Goal: Answer question/provide support: Share knowledge or assist other users

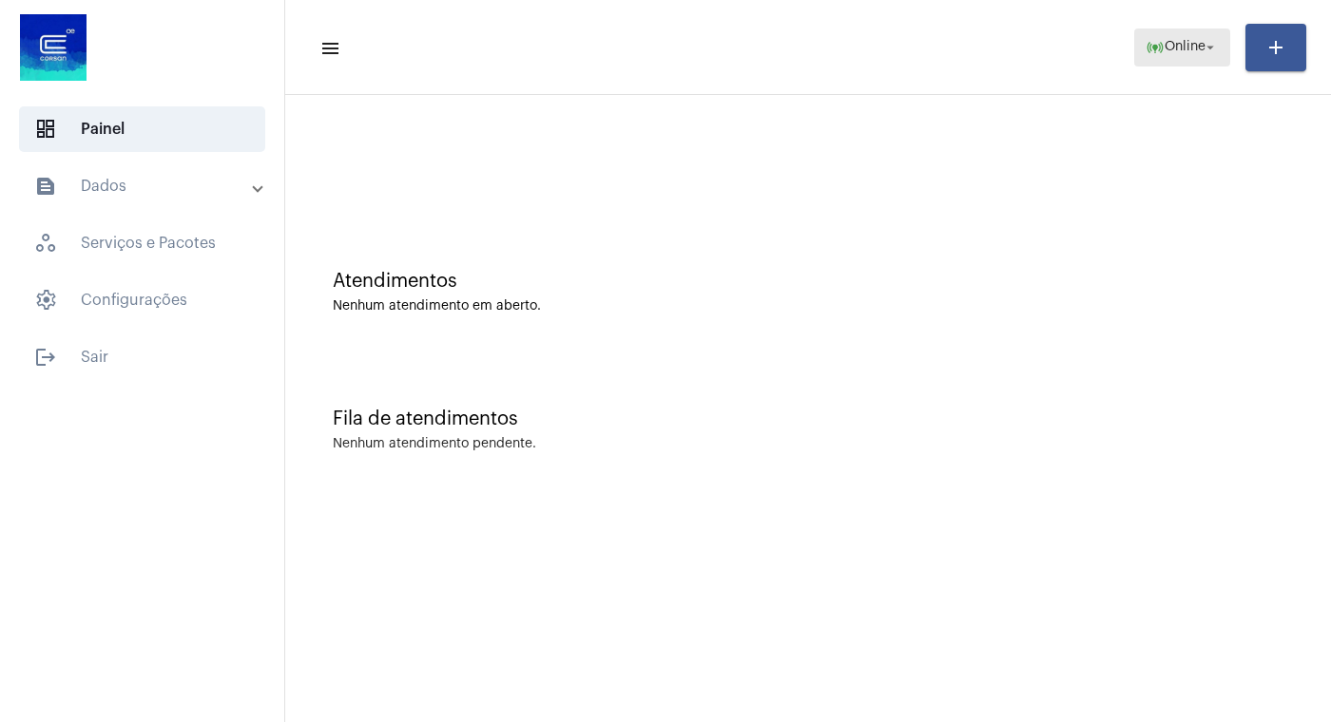
click at [1211, 49] on mat-icon "arrow_drop_down" at bounding box center [1209, 47] width 17 height 17
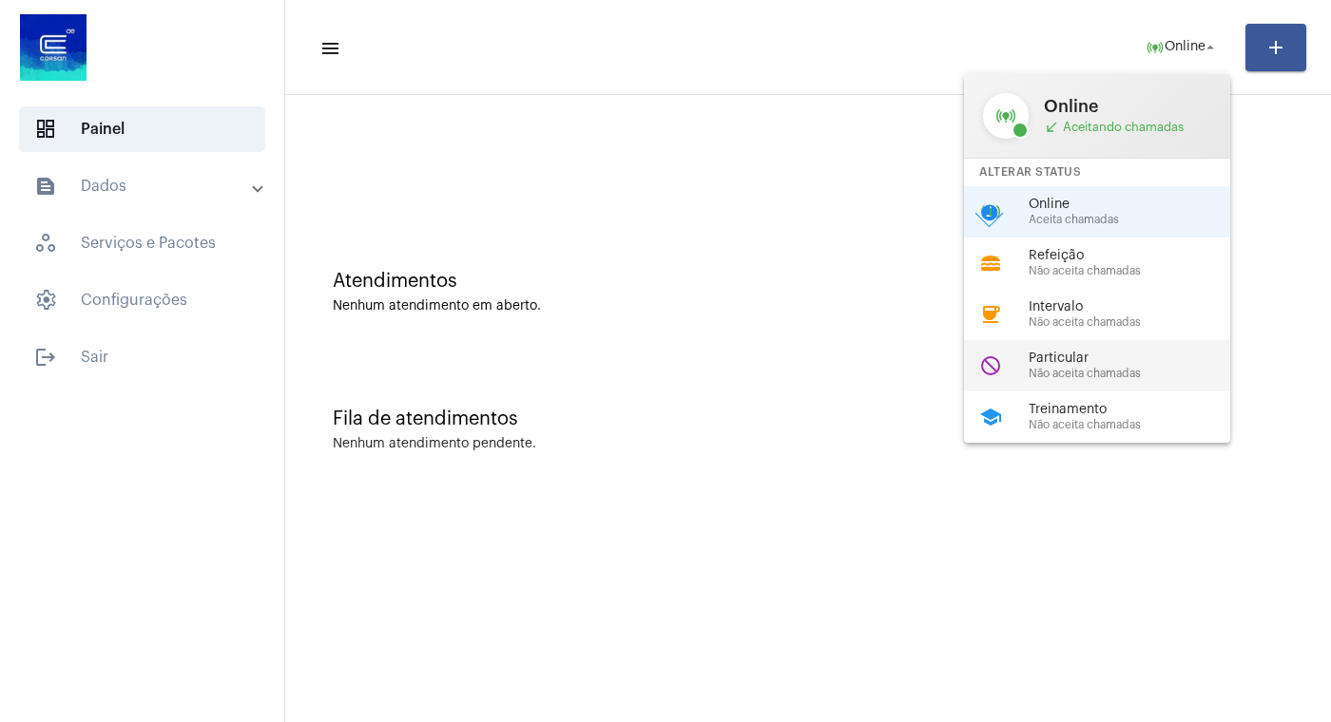
click at [1078, 366] on span "Particular" at bounding box center [1136, 359] width 217 height 14
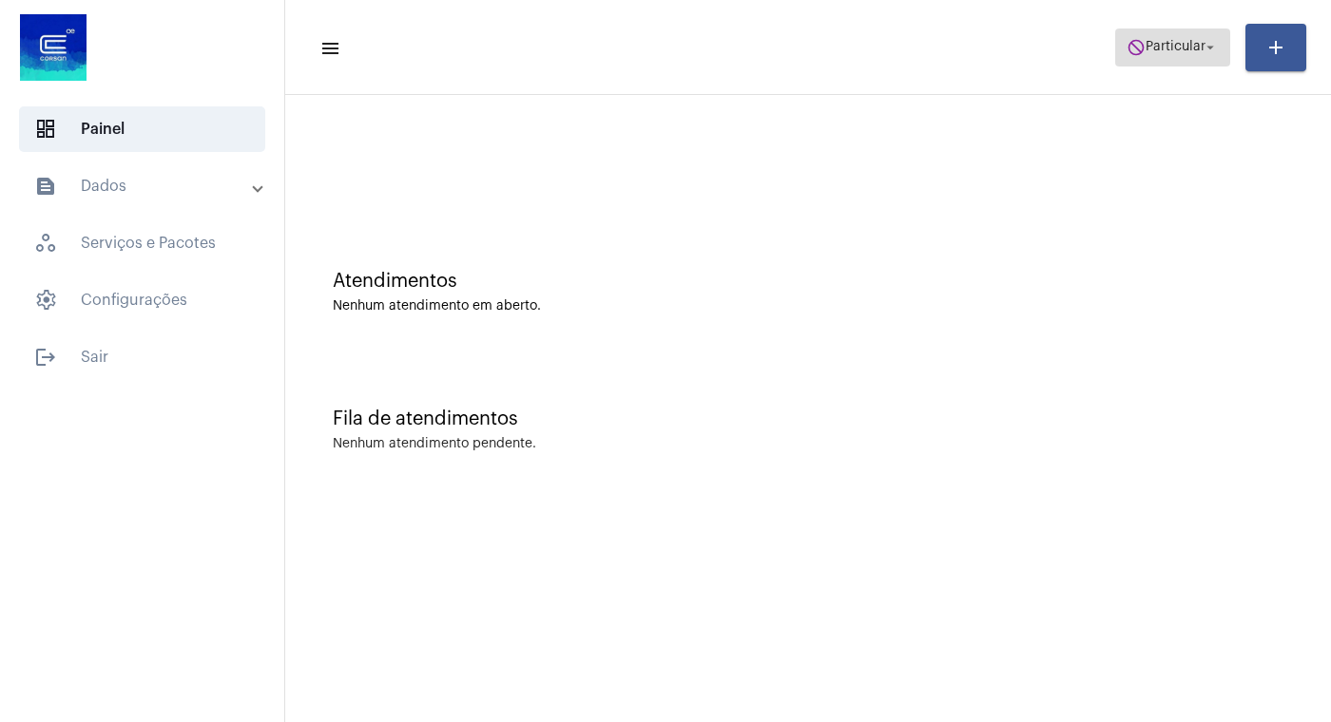
click at [1210, 49] on mat-icon "arrow_drop_down" at bounding box center [1209, 47] width 17 height 17
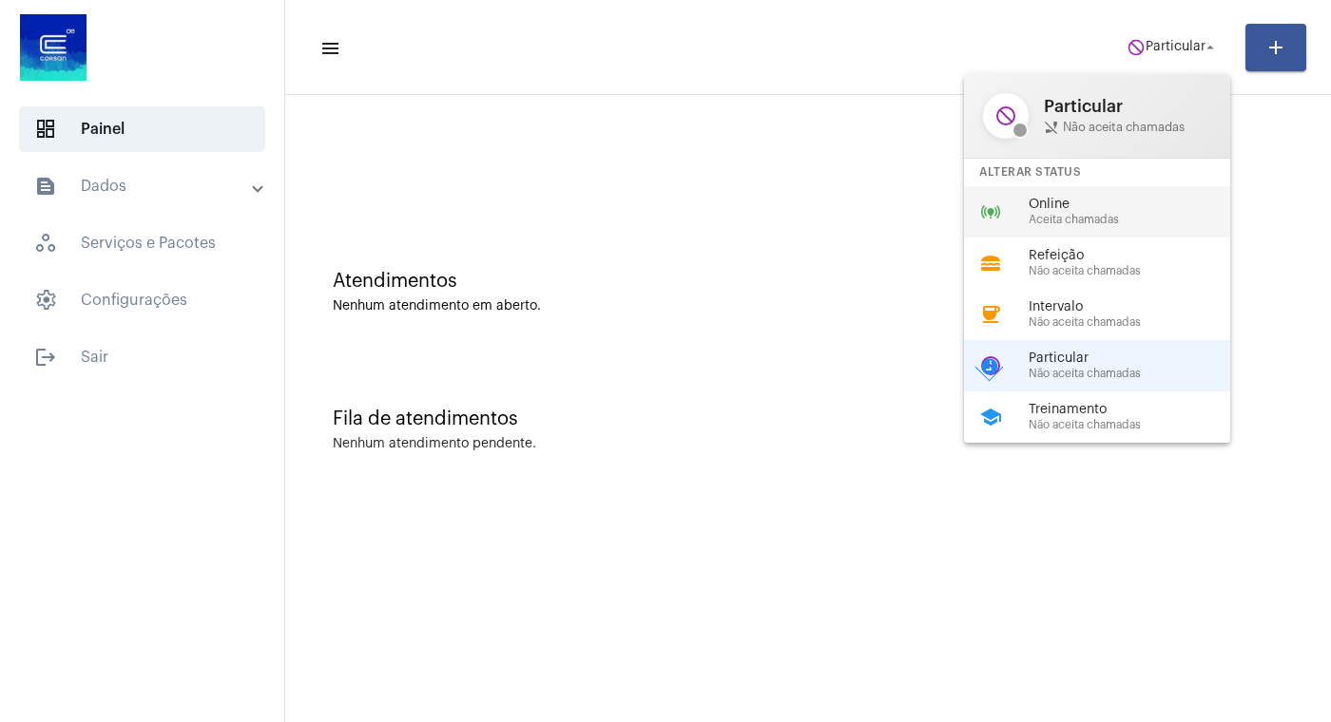
click at [1099, 214] on div "Online Aceita chamadas" at bounding box center [1136, 212] width 217 height 29
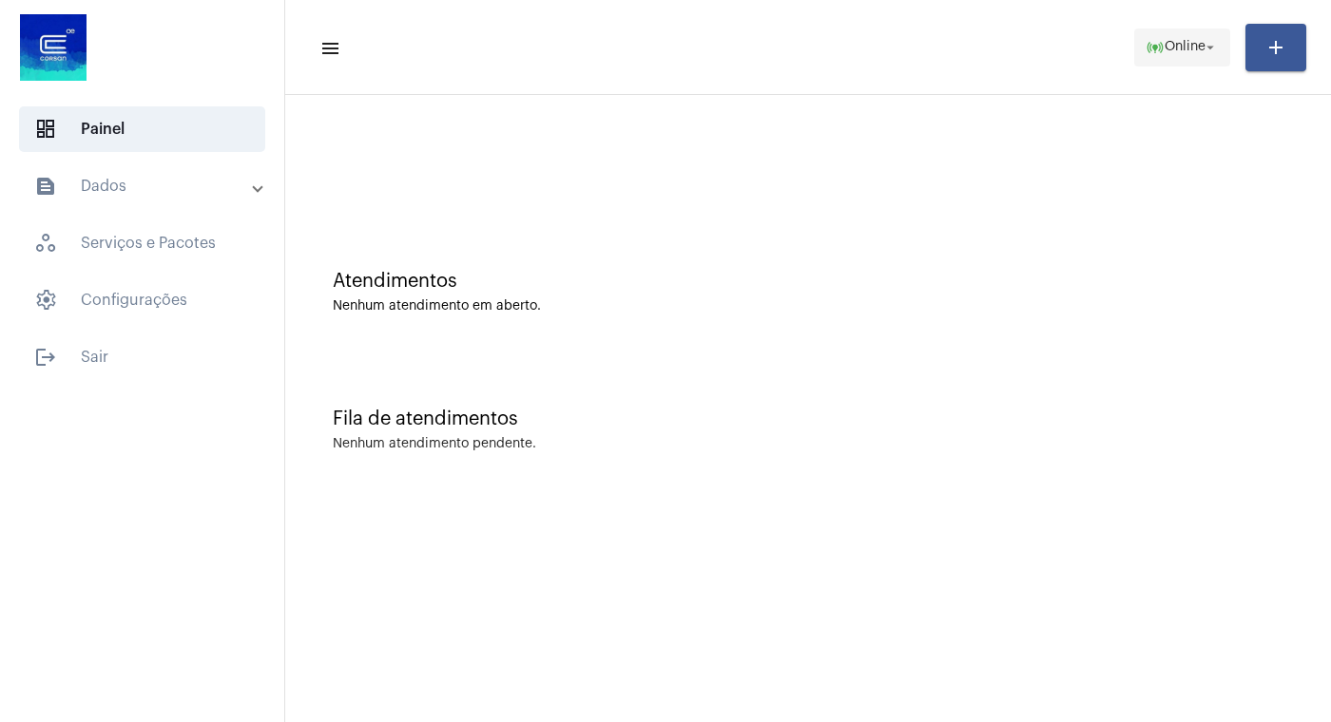
click at [1217, 41] on mat-icon "arrow_drop_down" at bounding box center [1209, 47] width 17 height 17
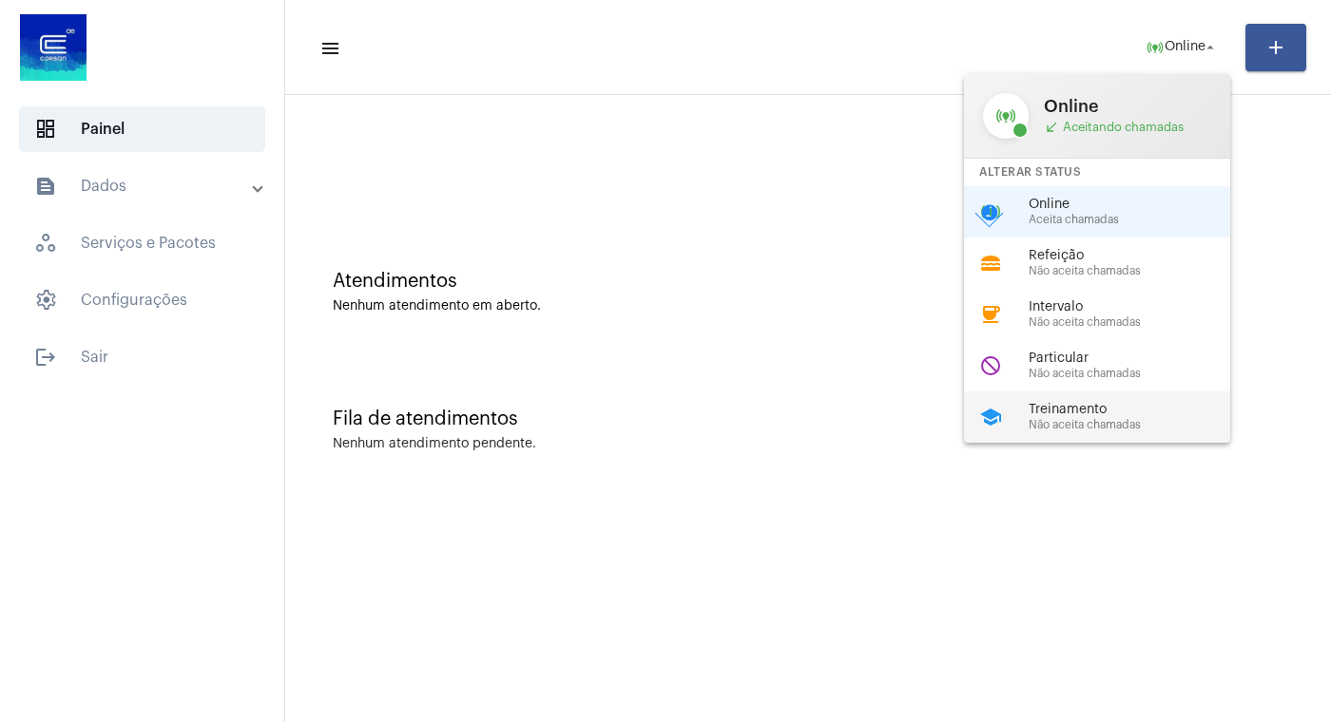
click at [1090, 417] on span "Treinamento" at bounding box center [1136, 410] width 217 height 14
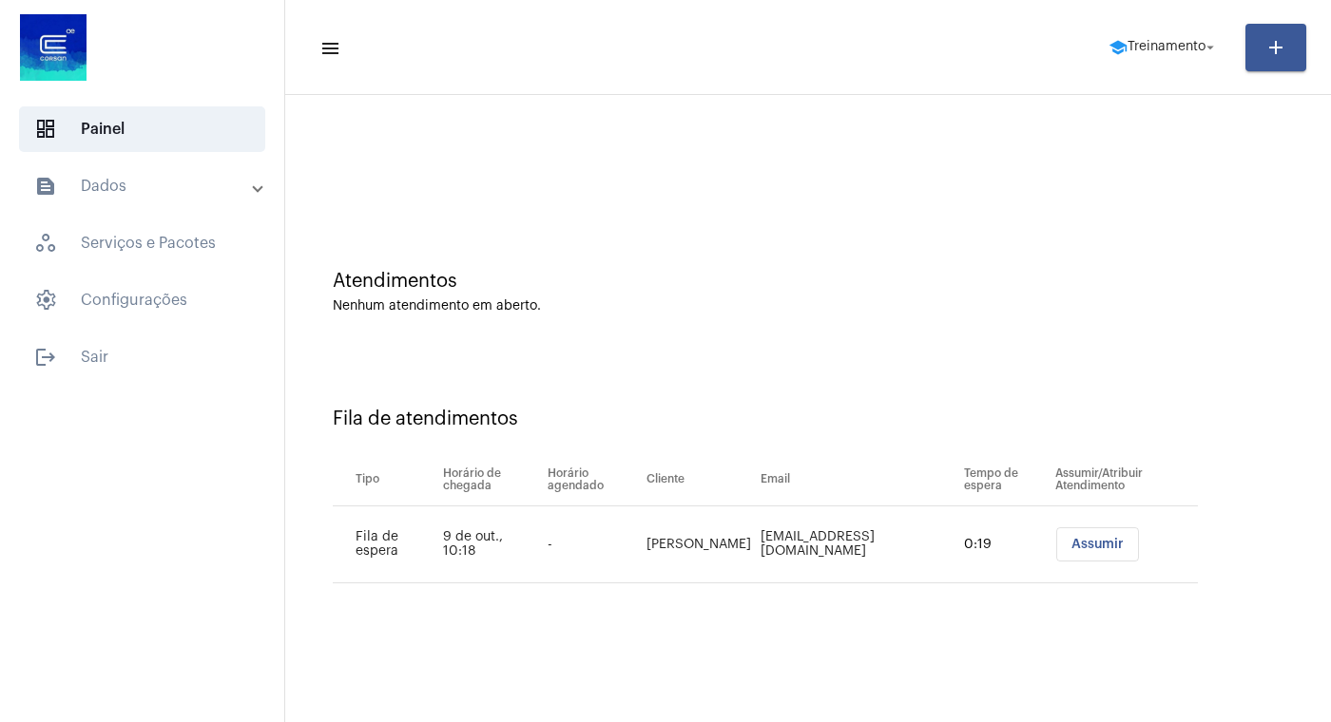
click at [1086, 543] on span "Assumir" at bounding box center [1097, 544] width 52 height 13
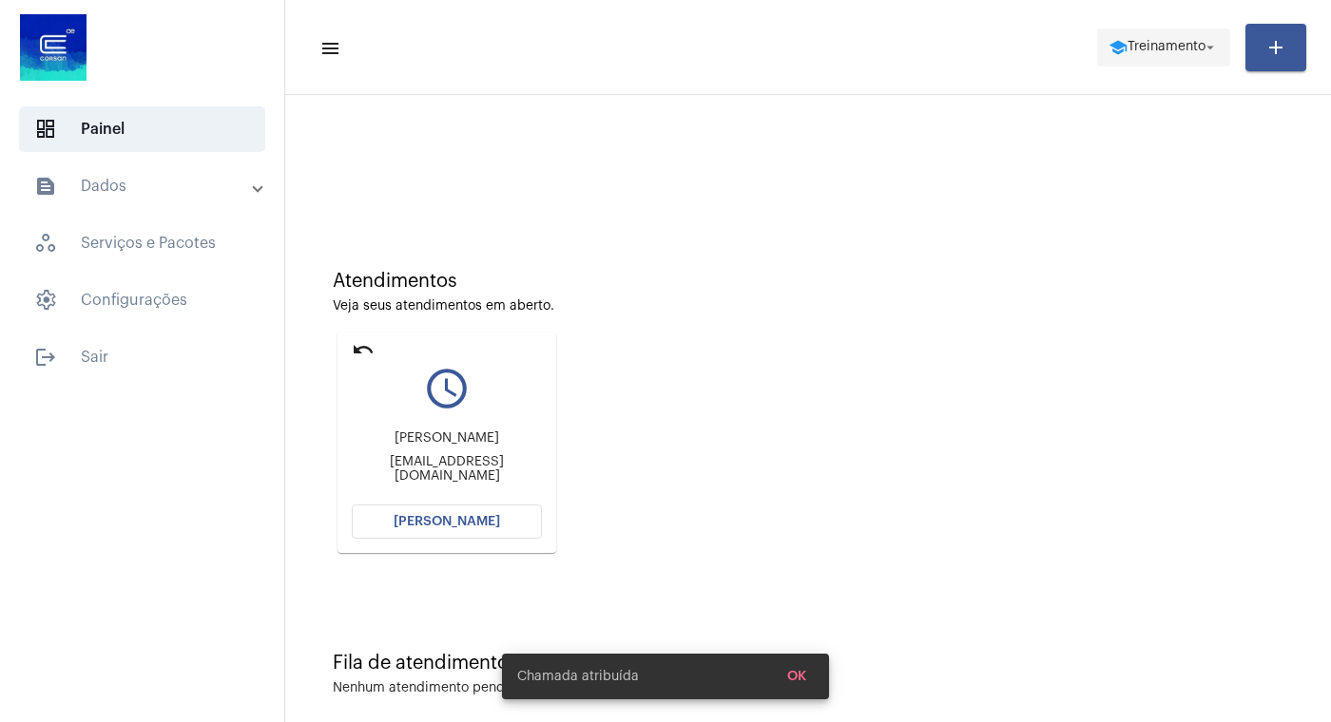
click at [1205, 39] on mat-icon "arrow_drop_down" at bounding box center [1209, 47] width 17 height 17
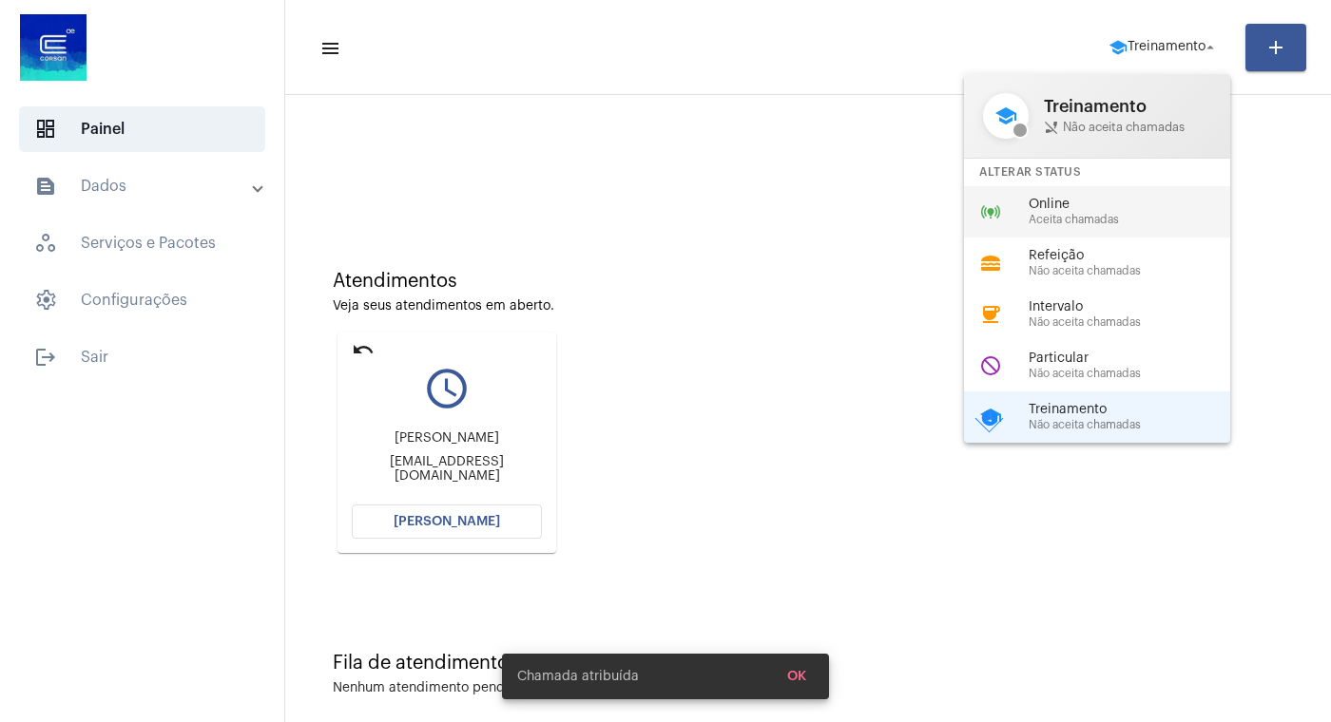
click at [1116, 220] on span "Aceita chamadas" at bounding box center [1136, 220] width 217 height 12
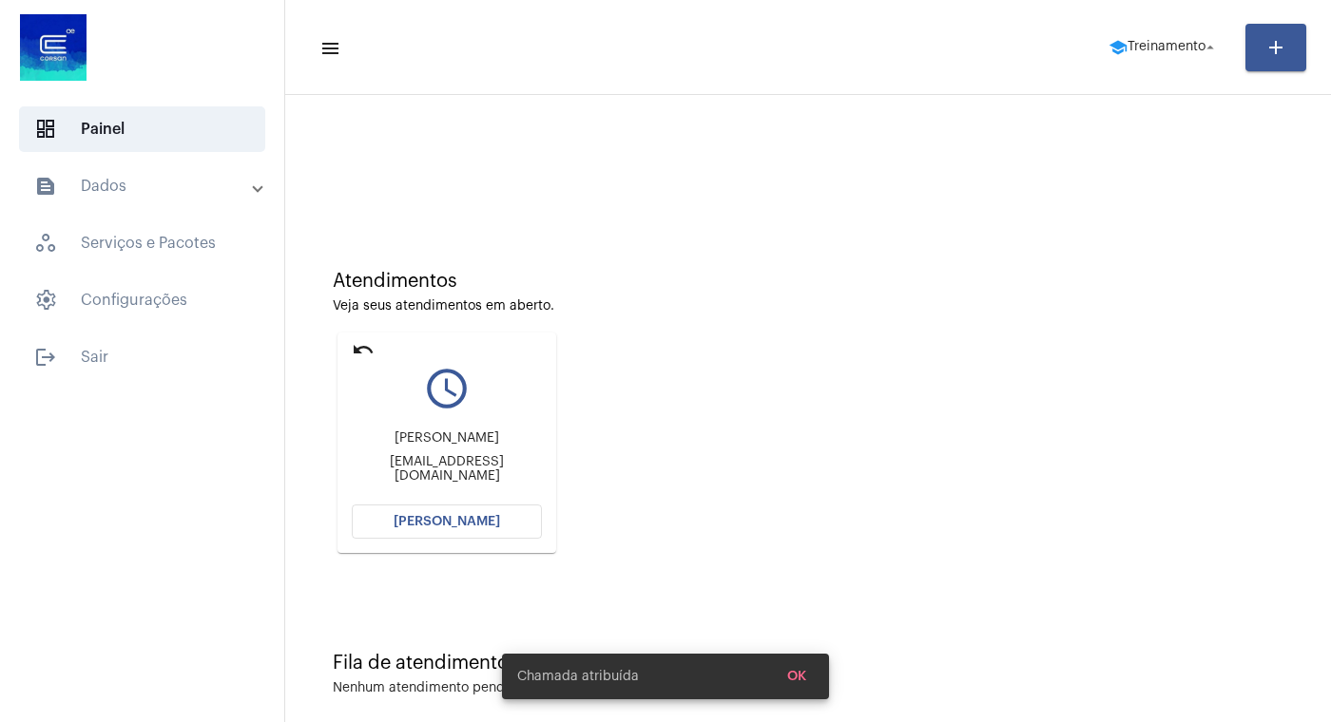
click at [493, 515] on button "[PERSON_NAME]" at bounding box center [447, 522] width 190 height 34
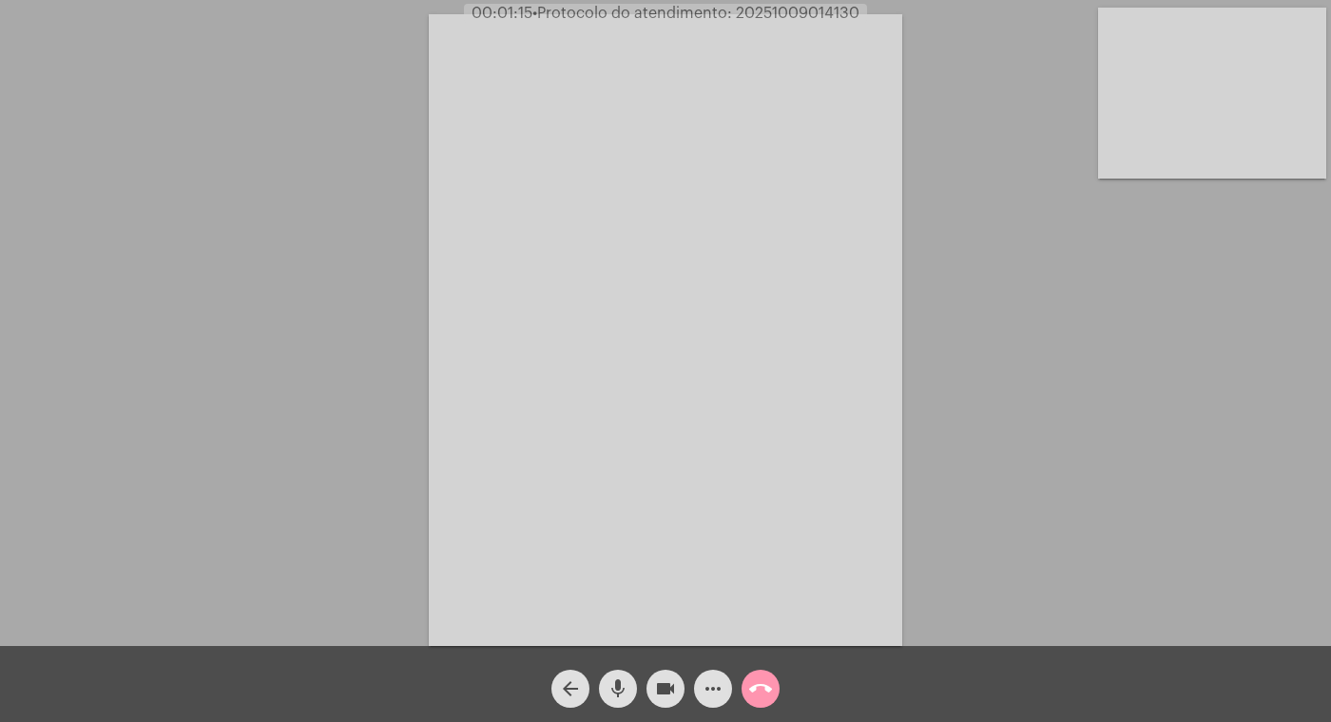
click at [665, 687] on mat-icon "videocam" at bounding box center [665, 689] width 23 height 23
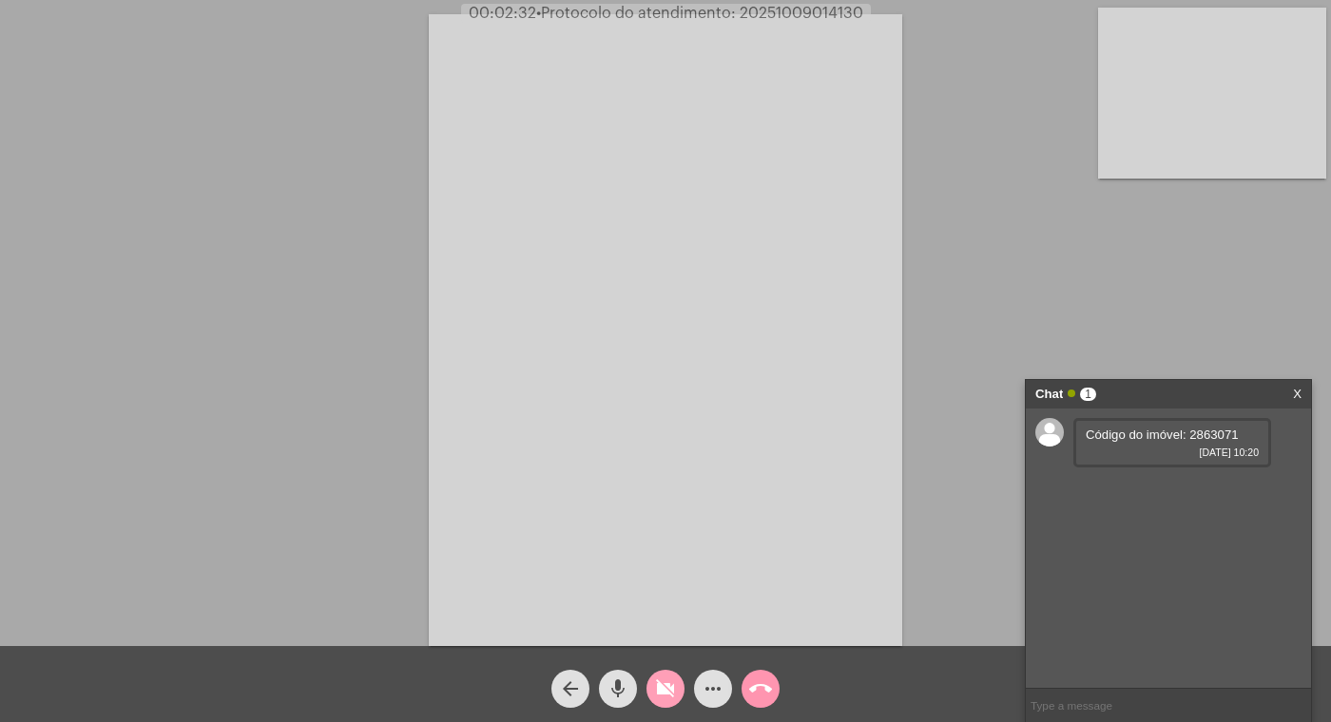
click at [663, 680] on mat-icon "videocam_off" at bounding box center [665, 689] width 23 height 23
drag, startPoint x: 1240, startPoint y: 432, endPoint x: 1192, endPoint y: 444, distance: 49.8
click at [1192, 444] on div "Código do imóvel: 2863071 [DATE] 10:20" at bounding box center [1172, 442] width 198 height 49
copy span "2863071"
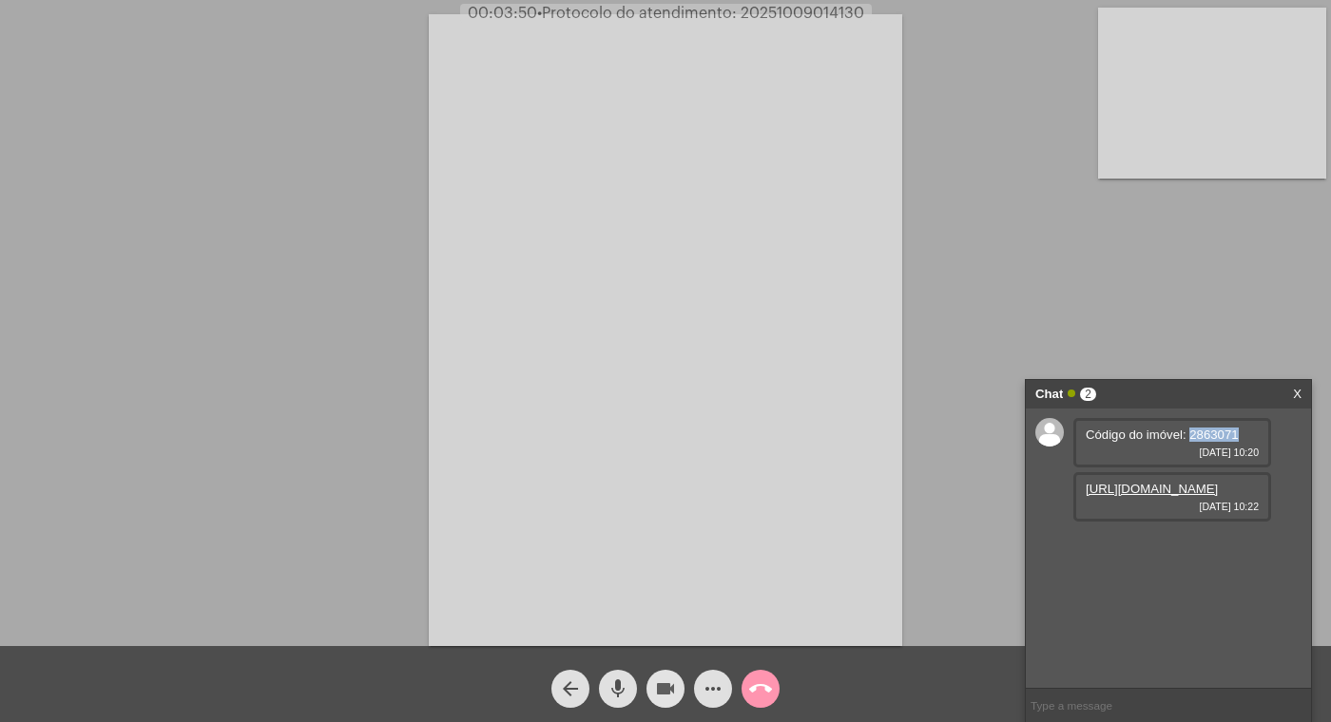
click at [664, 686] on mat-icon "videocam" at bounding box center [665, 689] width 23 height 23
click at [671, 683] on mat-icon "videocam_off" at bounding box center [665, 689] width 23 height 23
click at [1137, 496] on link "[URL][DOMAIN_NAME]" at bounding box center [1151, 489] width 132 height 14
click at [889, 29] on video at bounding box center [665, 330] width 473 height 632
click at [889, 29] on div "Acessando Câmera e Microfone..." at bounding box center [665, 328] width 1327 height 646
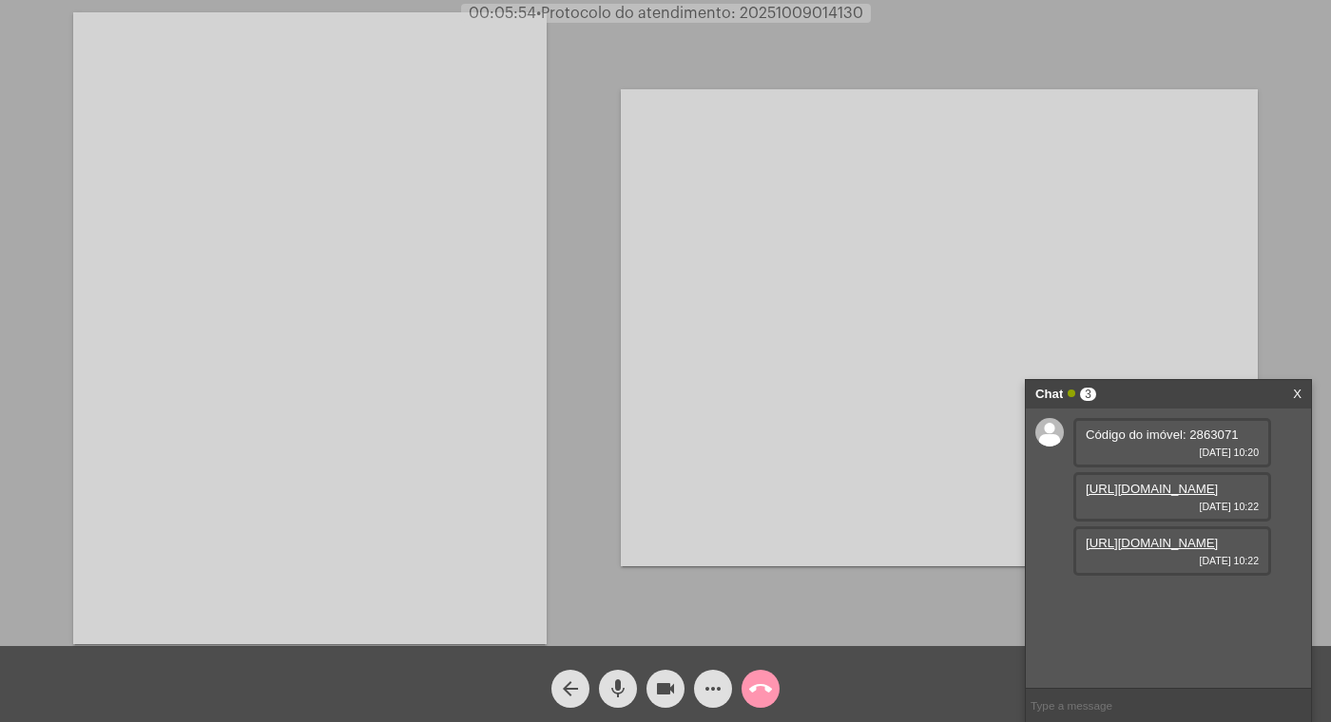
click at [478, 99] on video at bounding box center [309, 328] width 473 height 632
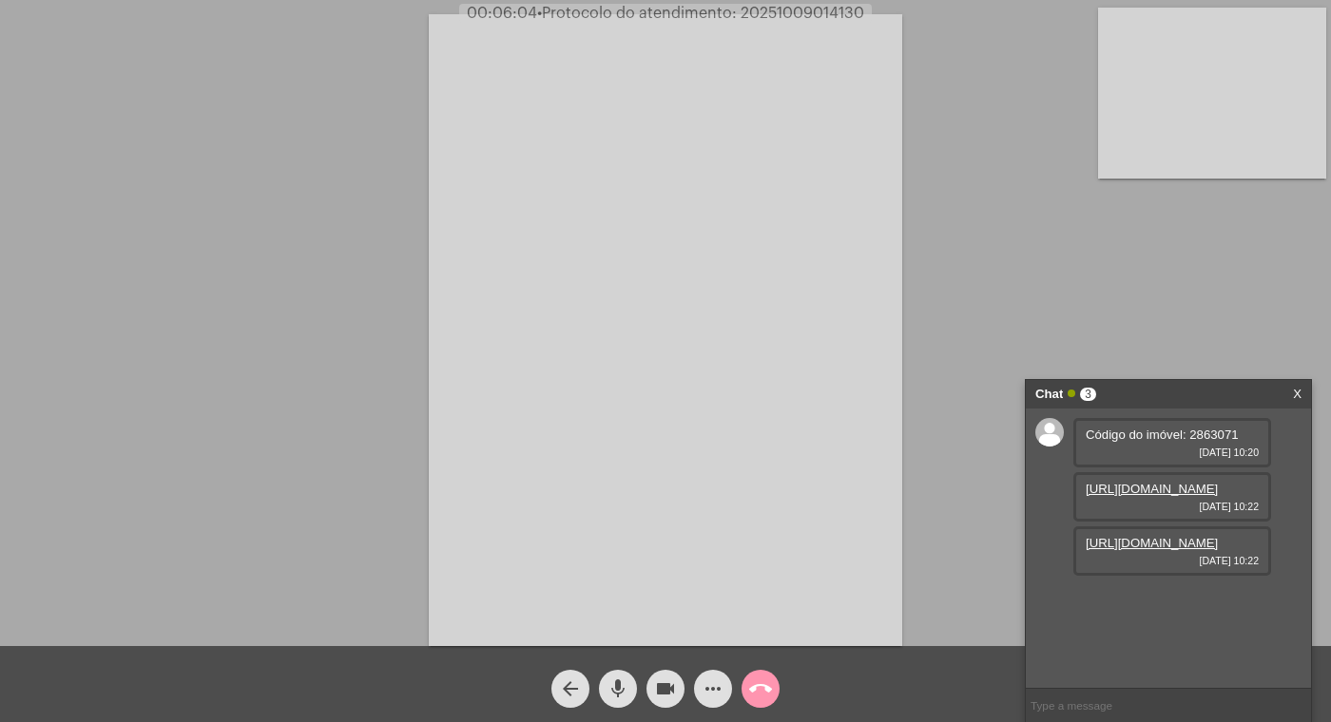
click at [663, 690] on mat-icon "videocam" at bounding box center [665, 689] width 23 height 23
click at [622, 689] on mat-icon "mic" at bounding box center [617, 689] width 23 height 23
drag, startPoint x: 616, startPoint y: 691, endPoint x: 668, endPoint y: 680, distance: 53.3
click at [619, 691] on mat-icon "mic_off" at bounding box center [617, 689] width 23 height 23
click at [668, 680] on mat-icon "videocam_off" at bounding box center [665, 689] width 23 height 23
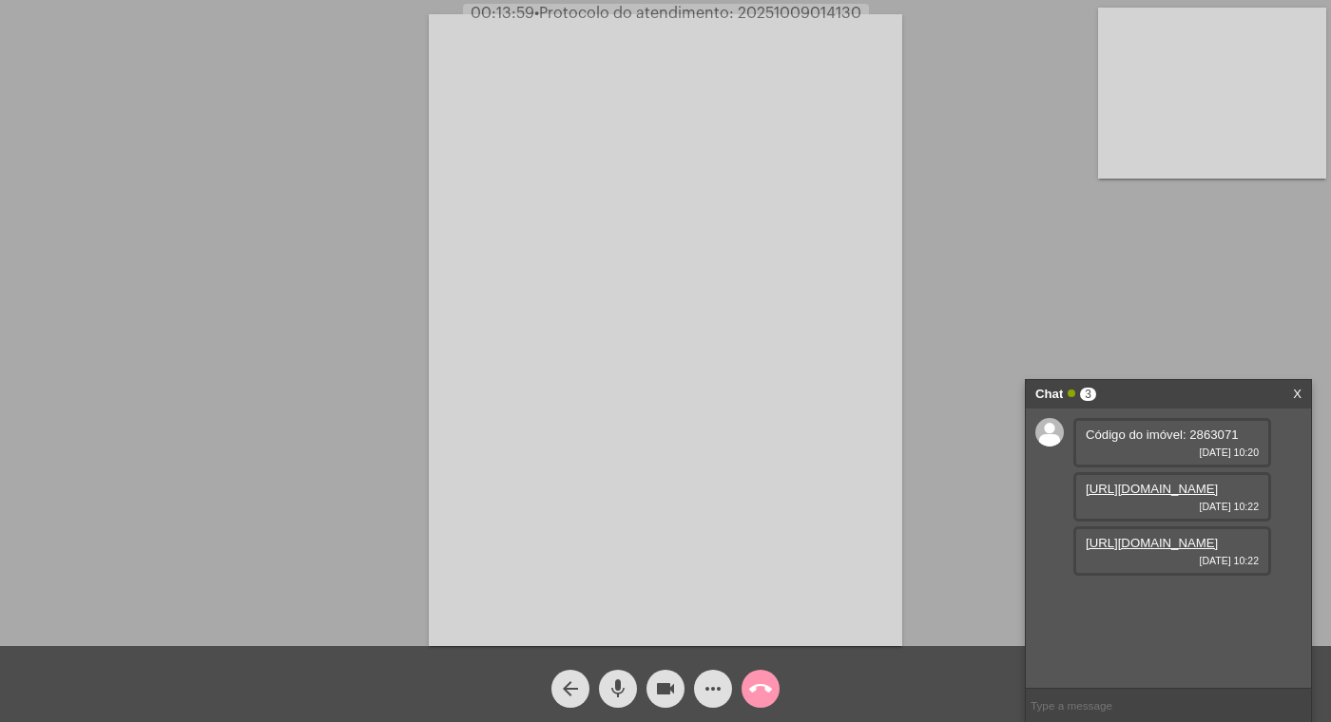
click at [659, 685] on mat-icon "videocam" at bounding box center [665, 689] width 23 height 23
click at [610, 686] on mat-icon "mic" at bounding box center [617, 689] width 23 height 23
click at [625, 692] on mat-icon "mic_off" at bounding box center [617, 689] width 23 height 23
click at [670, 686] on mat-icon "videocam_off" at bounding box center [665, 689] width 23 height 23
click at [1123, 550] on link "[URL][DOMAIN_NAME]" at bounding box center [1151, 543] width 132 height 14
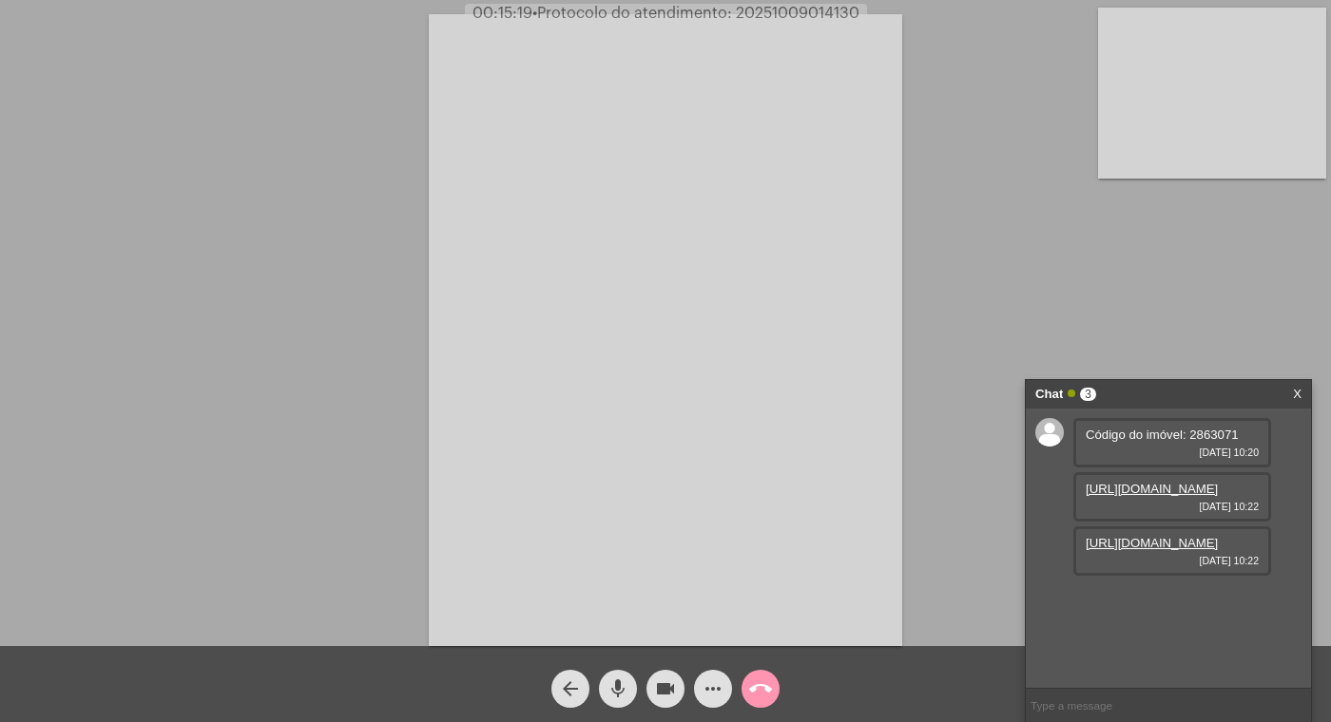
click at [661, 682] on mat-icon "videocam" at bounding box center [665, 689] width 23 height 23
click at [612, 684] on mat-icon "mic" at bounding box center [617, 689] width 23 height 23
click at [1151, 496] on link "[URL][DOMAIN_NAME]" at bounding box center [1151, 489] width 132 height 14
click at [1071, 275] on div "Acessando Câmera e Microfone..." at bounding box center [665, 328] width 1327 height 646
click at [1144, 550] on link "[URL][DOMAIN_NAME]" at bounding box center [1151, 543] width 132 height 14
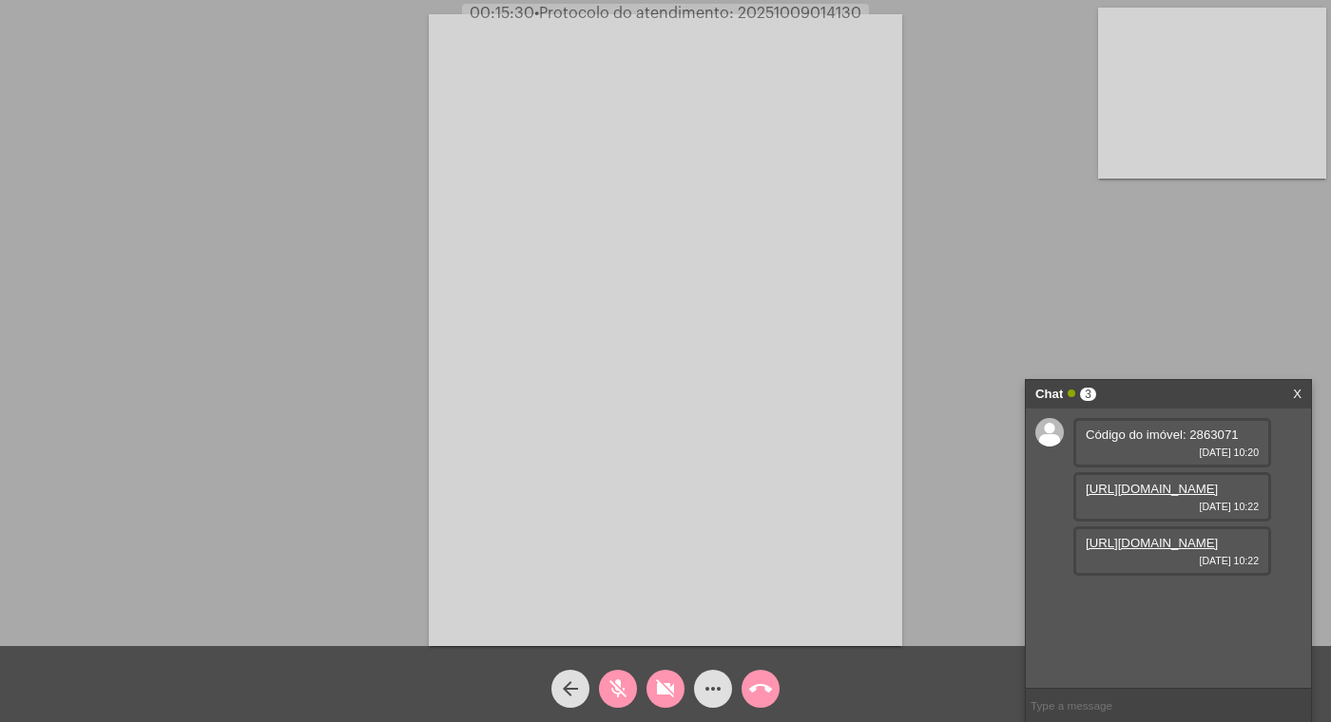
click at [998, 327] on div "Acessando Câmera e Microfone..." at bounding box center [665, 328] width 1327 height 646
click at [760, 683] on mat-icon "call_end" at bounding box center [760, 689] width 23 height 23
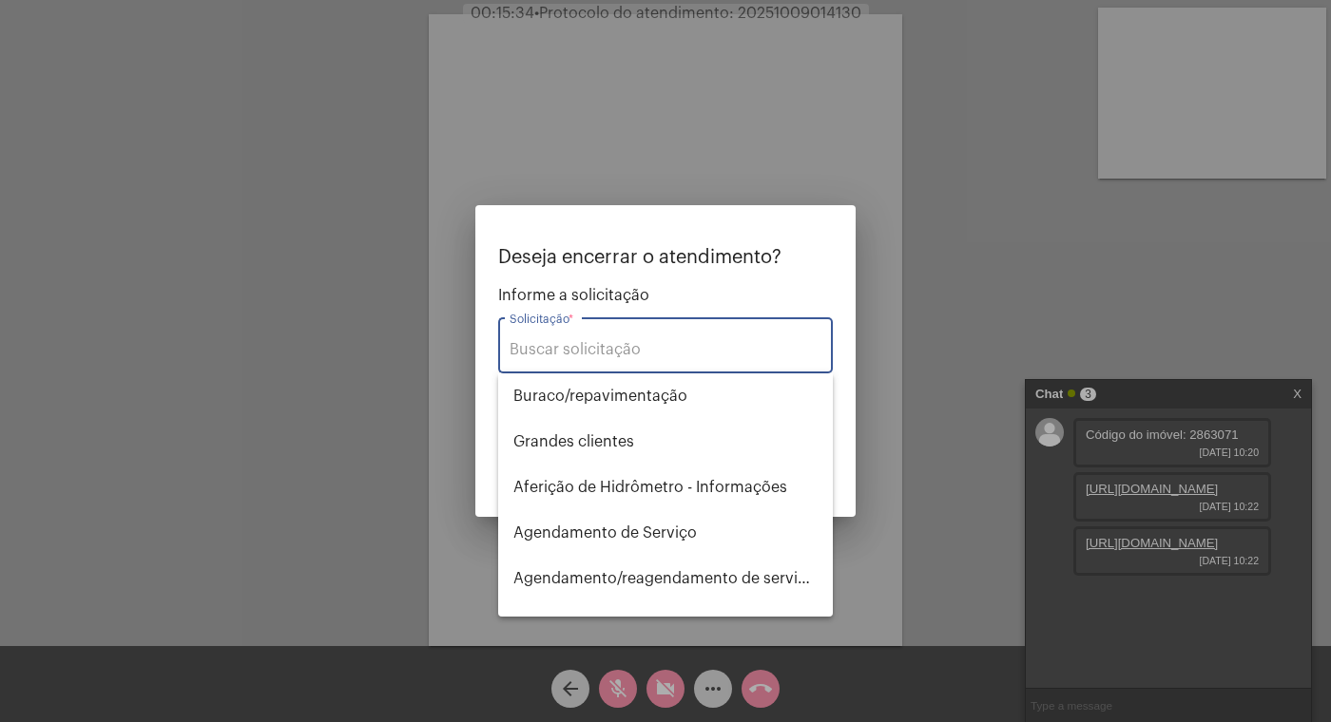
click at [550, 361] on div "Solicitação *" at bounding box center [665, 344] width 312 height 60
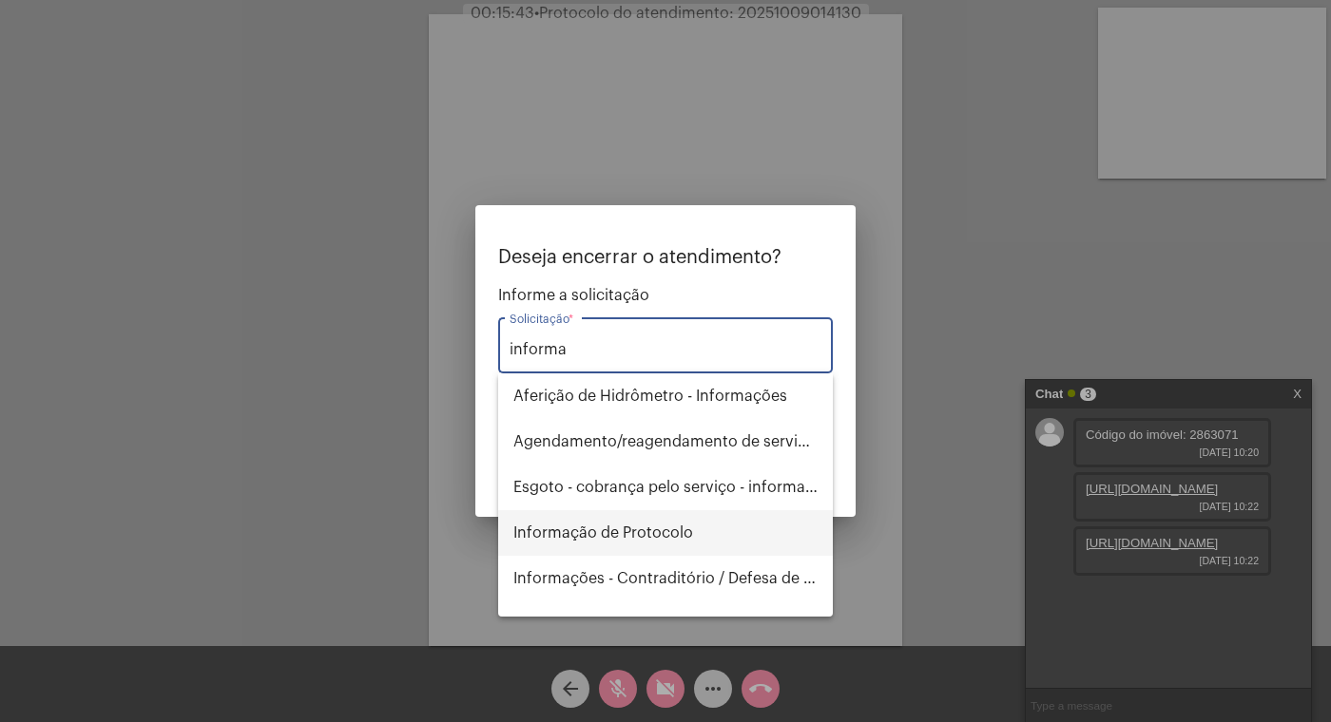
click at [621, 533] on span "Informação de Protocolo" at bounding box center [665, 533] width 304 height 46
type input "Informação de Protocolo"
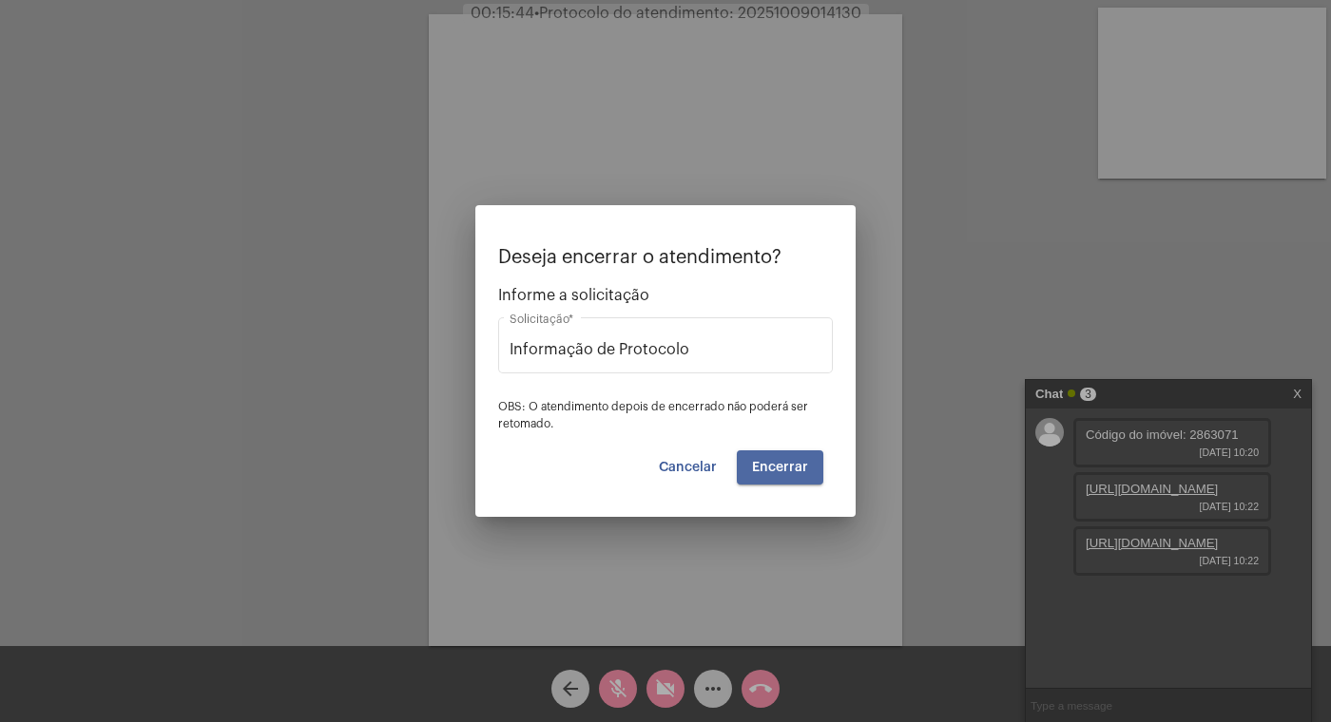
click at [783, 470] on span "Encerrar" at bounding box center [780, 467] width 56 height 13
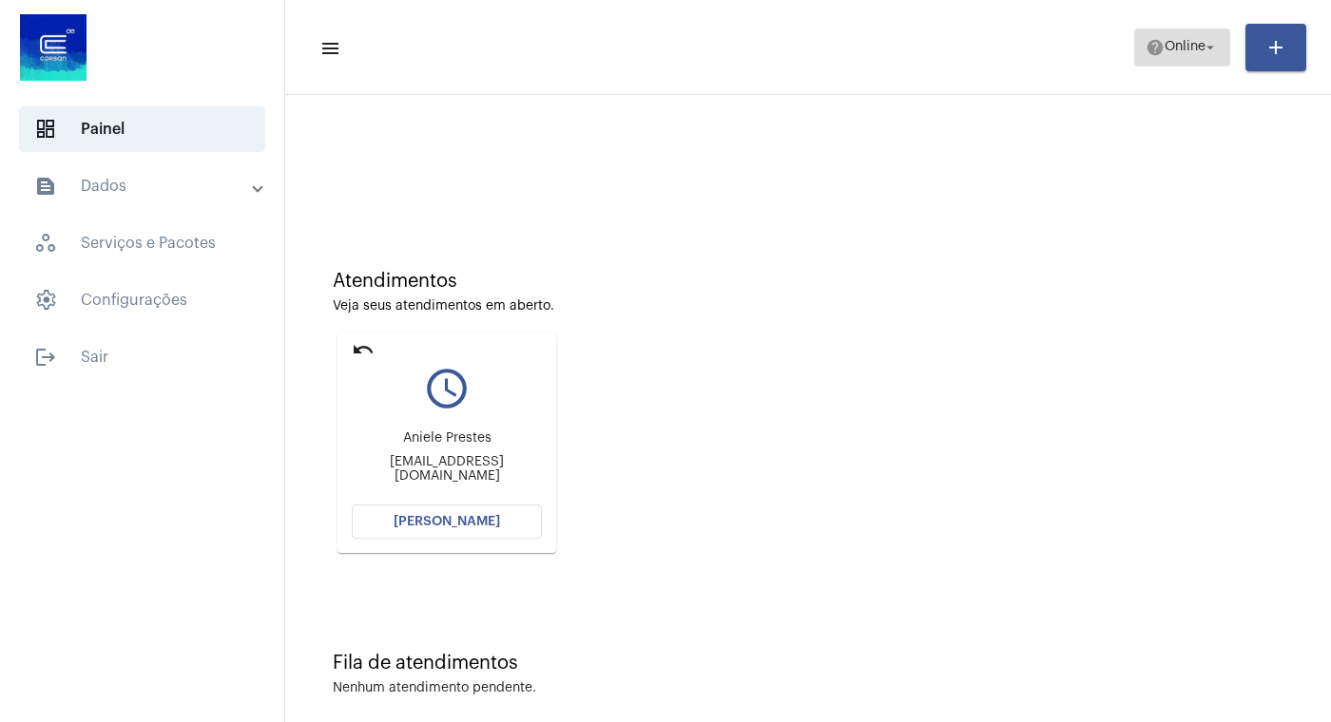
click at [1207, 51] on mat-icon "arrow_drop_down" at bounding box center [1209, 47] width 17 height 17
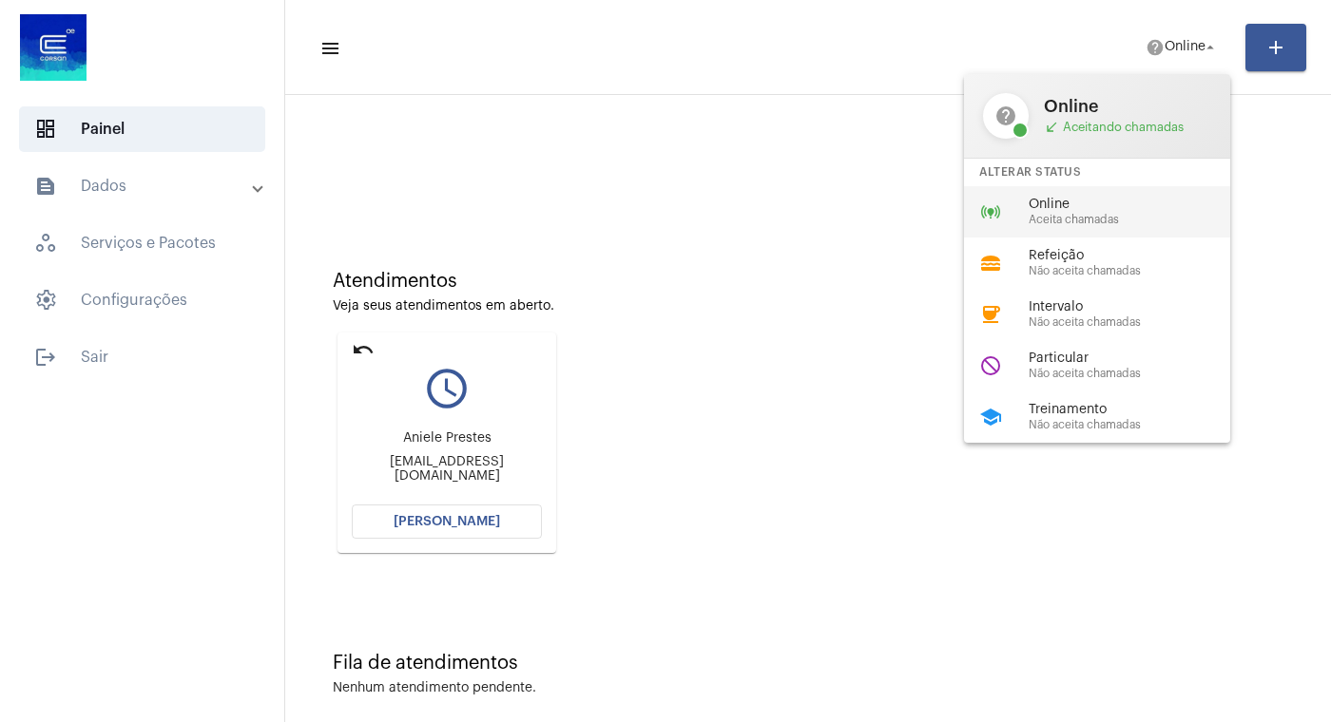
click at [1062, 212] on span "Online" at bounding box center [1136, 205] width 217 height 14
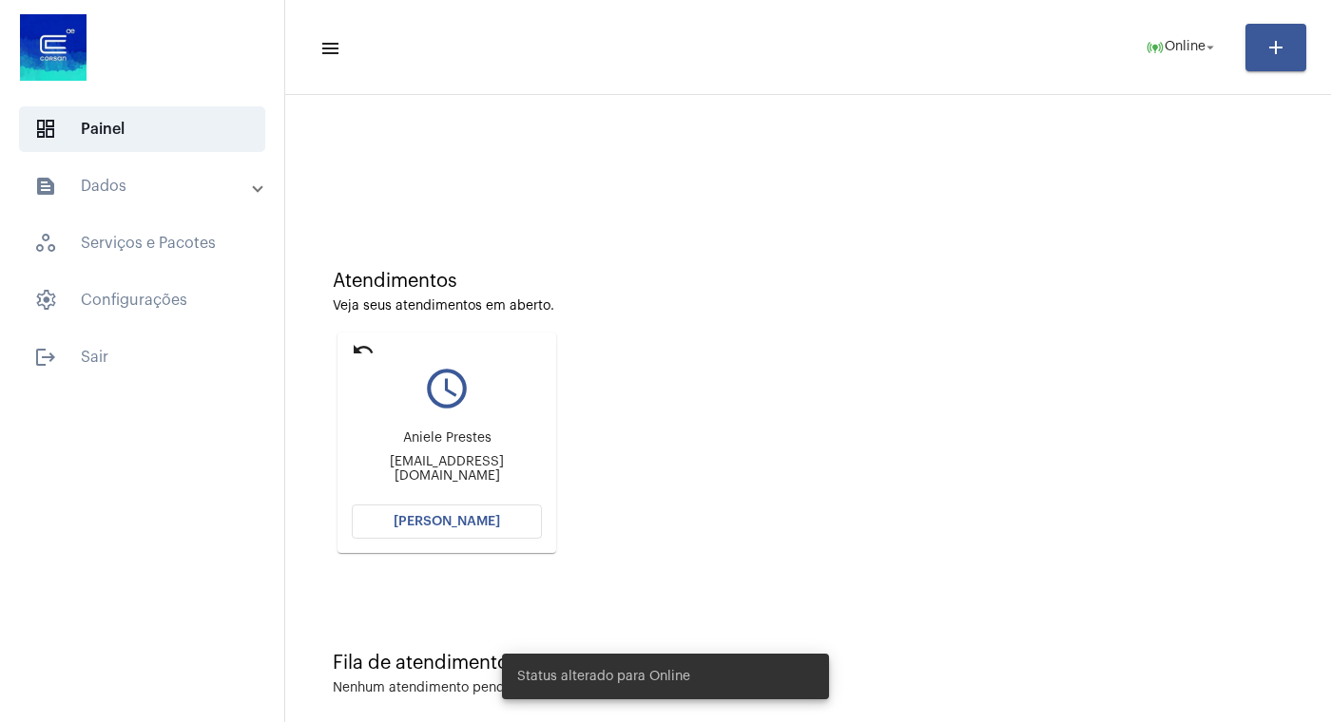
click at [403, 527] on span "[PERSON_NAME]" at bounding box center [446, 521] width 106 height 13
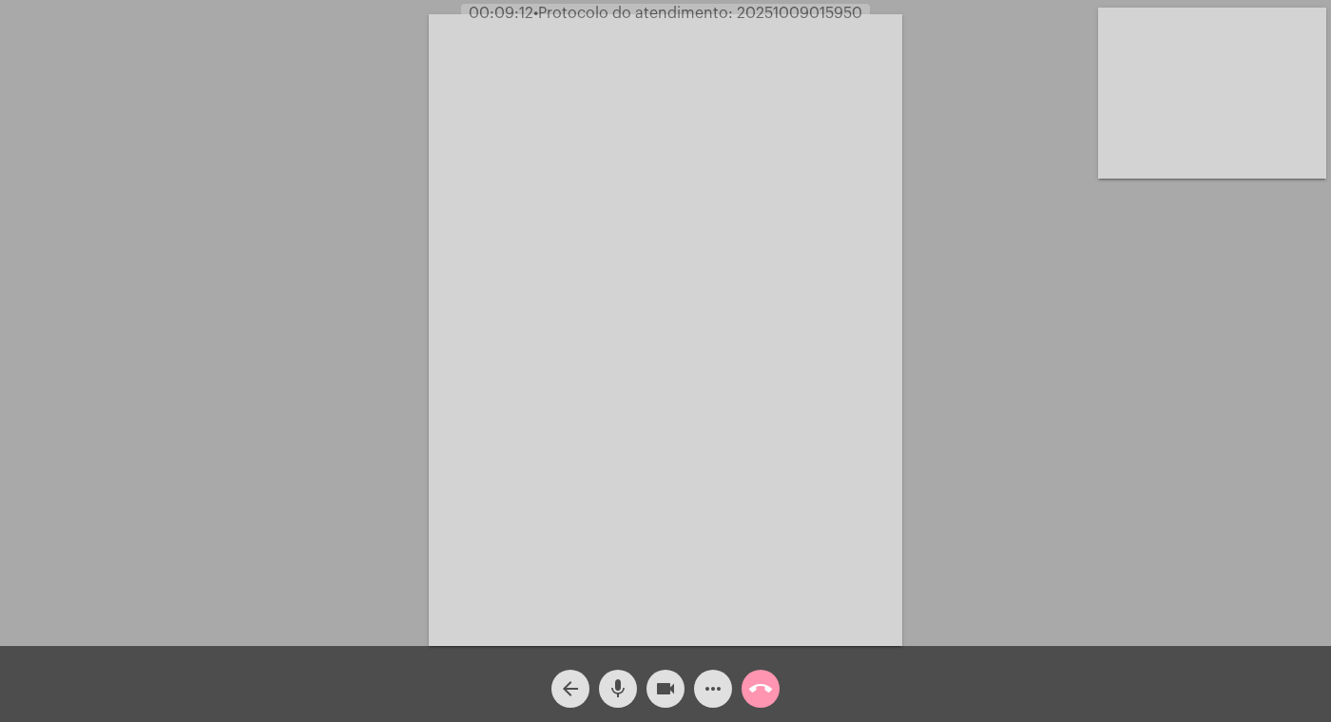
click at [667, 681] on mat-icon "videocam" at bounding box center [665, 689] width 23 height 23
drag, startPoint x: 659, startPoint y: 680, endPoint x: 628, endPoint y: 687, distance: 31.1
click at [659, 681] on mat-icon "videocam_off" at bounding box center [665, 689] width 23 height 23
click at [613, 686] on mat-icon "mic" at bounding box center [617, 689] width 23 height 23
click at [613, 686] on mat-icon "mic_off" at bounding box center [617, 689] width 23 height 23
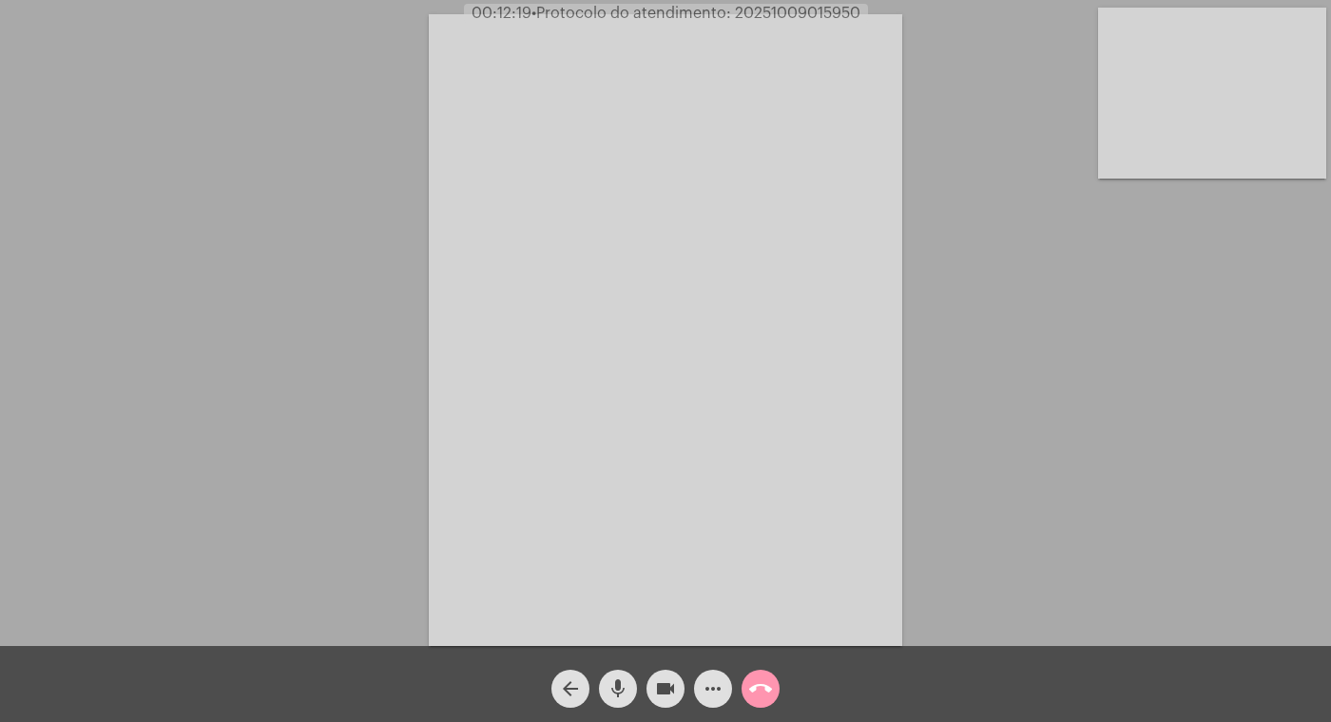
click at [668, 684] on mat-icon "videocam" at bounding box center [665, 689] width 23 height 23
drag, startPoint x: 615, startPoint y: 681, endPoint x: 635, endPoint y: 680, distance: 20.0
click at [615, 680] on mat-icon "mic" at bounding box center [617, 689] width 23 height 23
click at [751, 673] on span "call_end" at bounding box center [760, 689] width 23 height 38
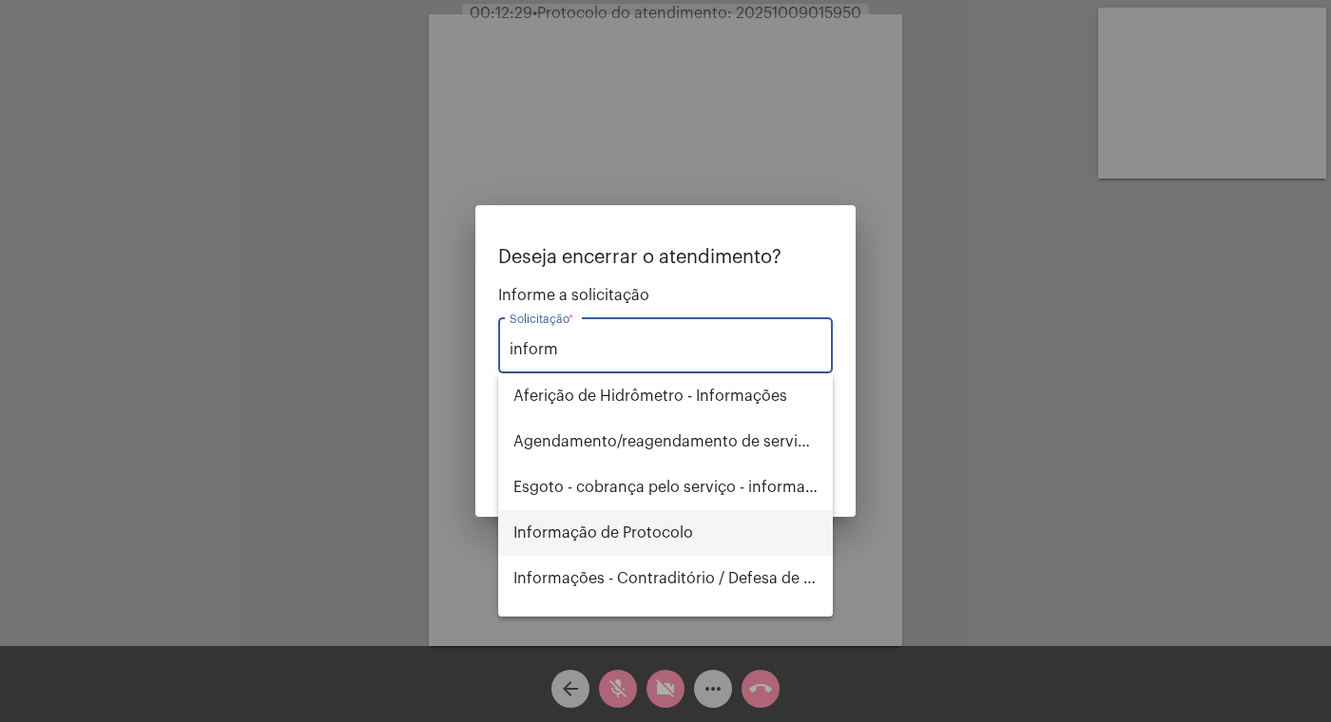
click at [699, 532] on span "Informação de Protocolo" at bounding box center [665, 533] width 304 height 46
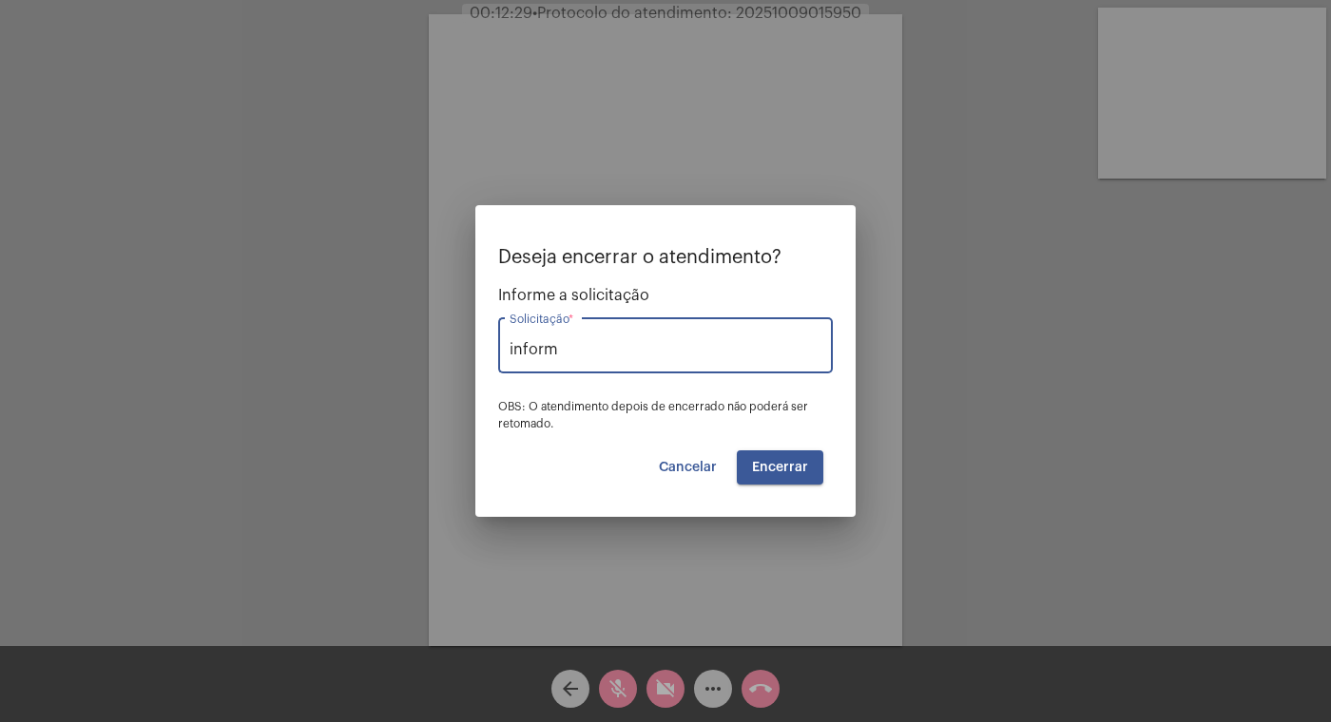
type input "Informação de Protocolo"
click at [797, 465] on span "Encerrar" at bounding box center [780, 467] width 56 height 13
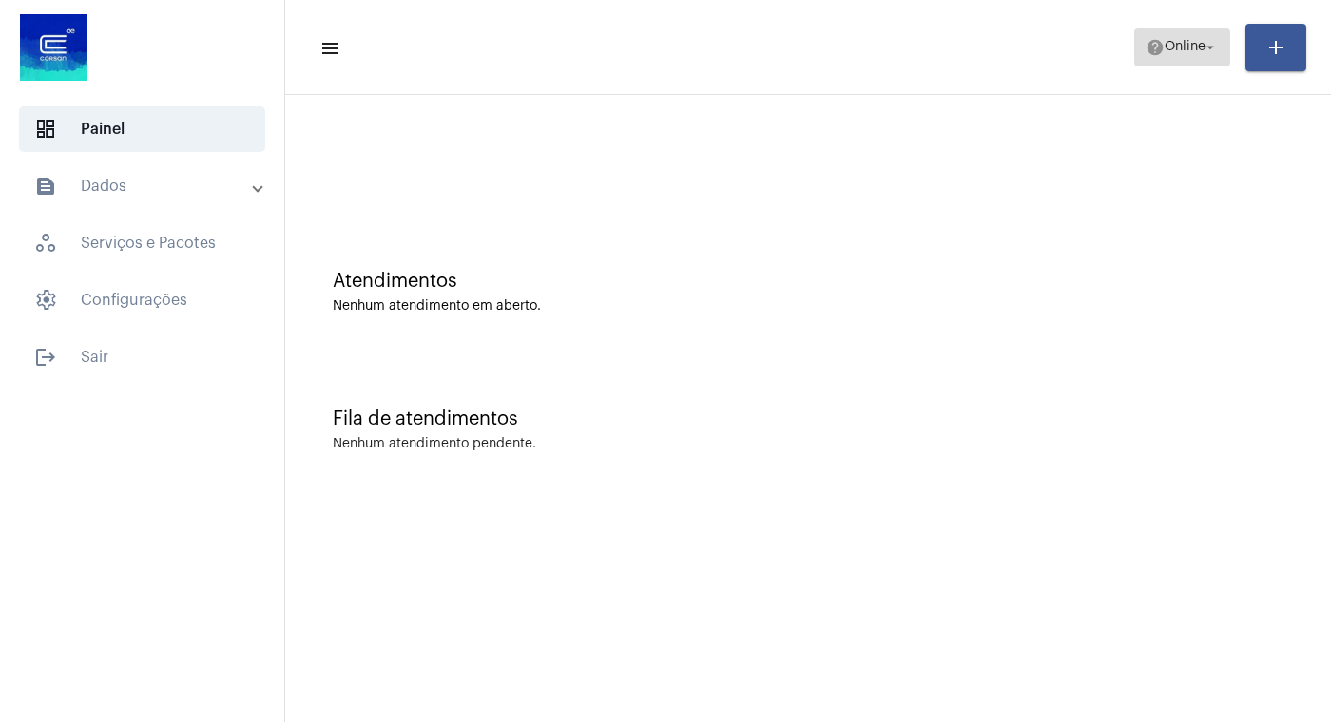
click at [1213, 50] on mat-icon "arrow_drop_down" at bounding box center [1209, 47] width 17 height 17
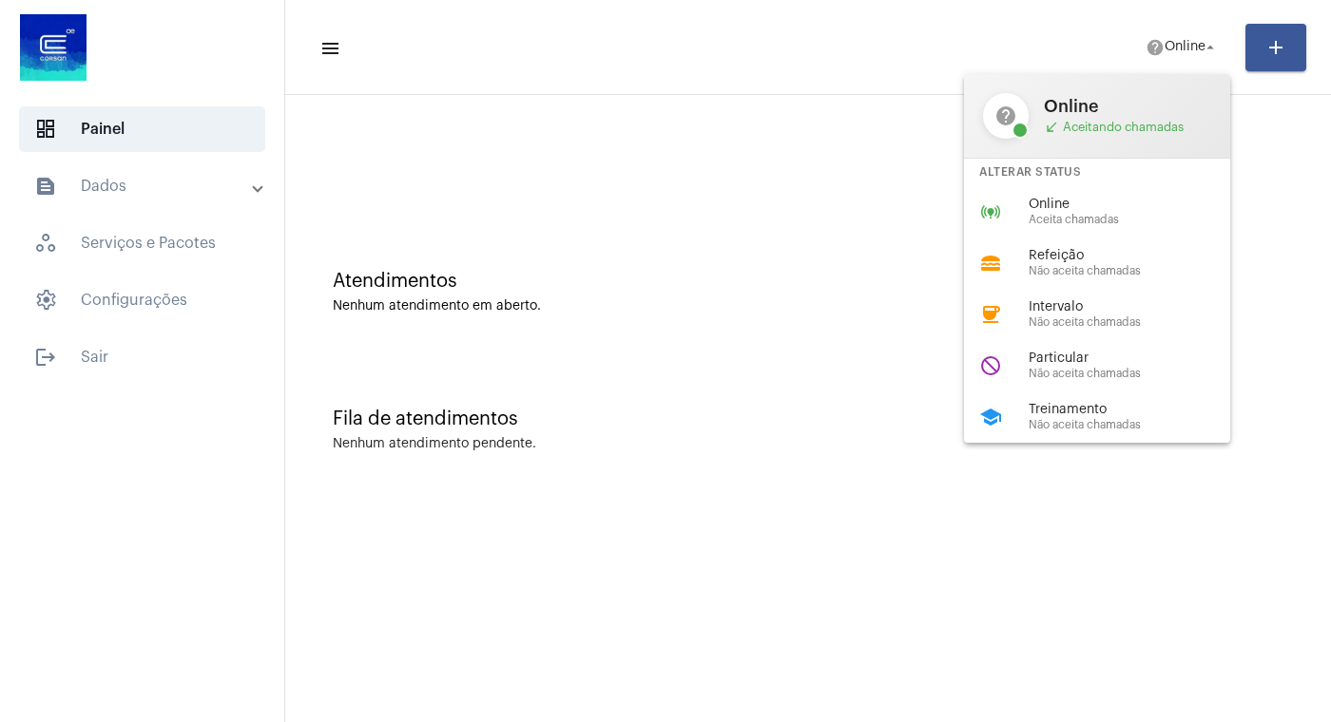
click at [1076, 215] on div "Online Aceita chamadas" at bounding box center [1136, 212] width 217 height 29
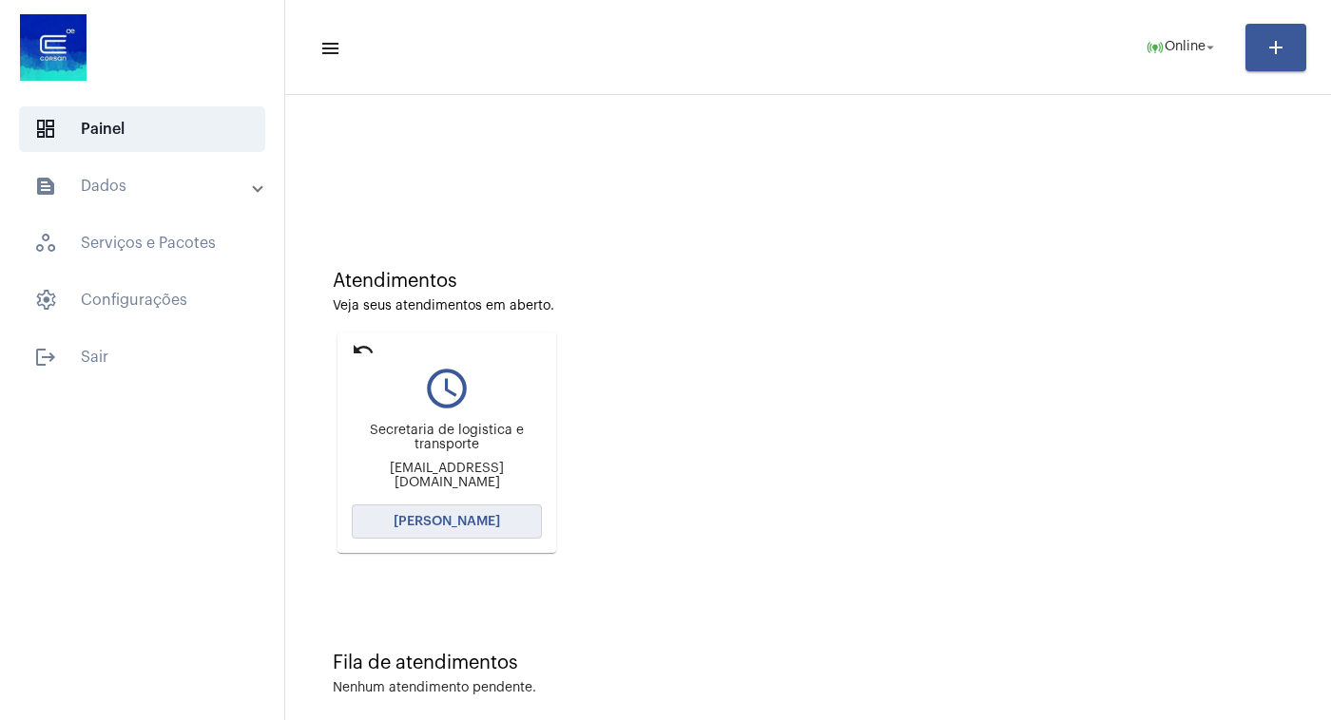
click at [430, 523] on span "[PERSON_NAME]" at bounding box center [446, 521] width 106 height 13
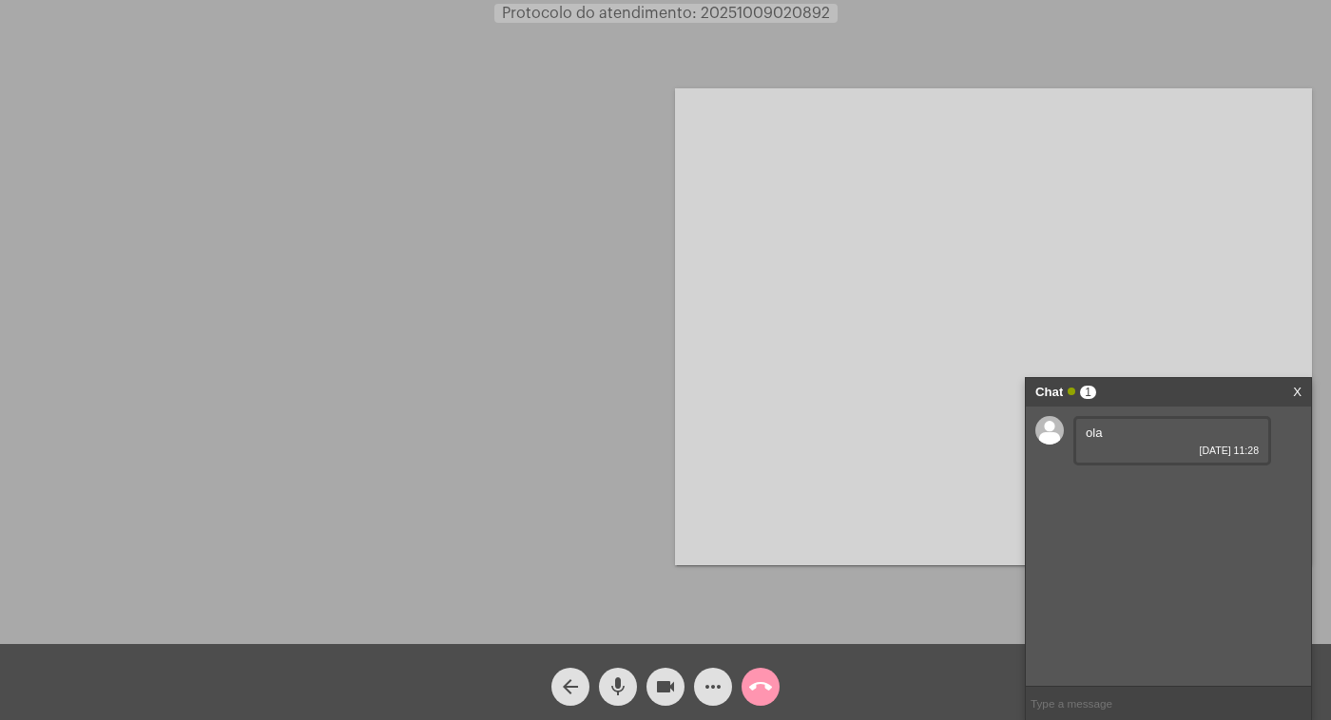
click at [1098, 705] on input "text" at bounding box center [1167, 703] width 285 height 33
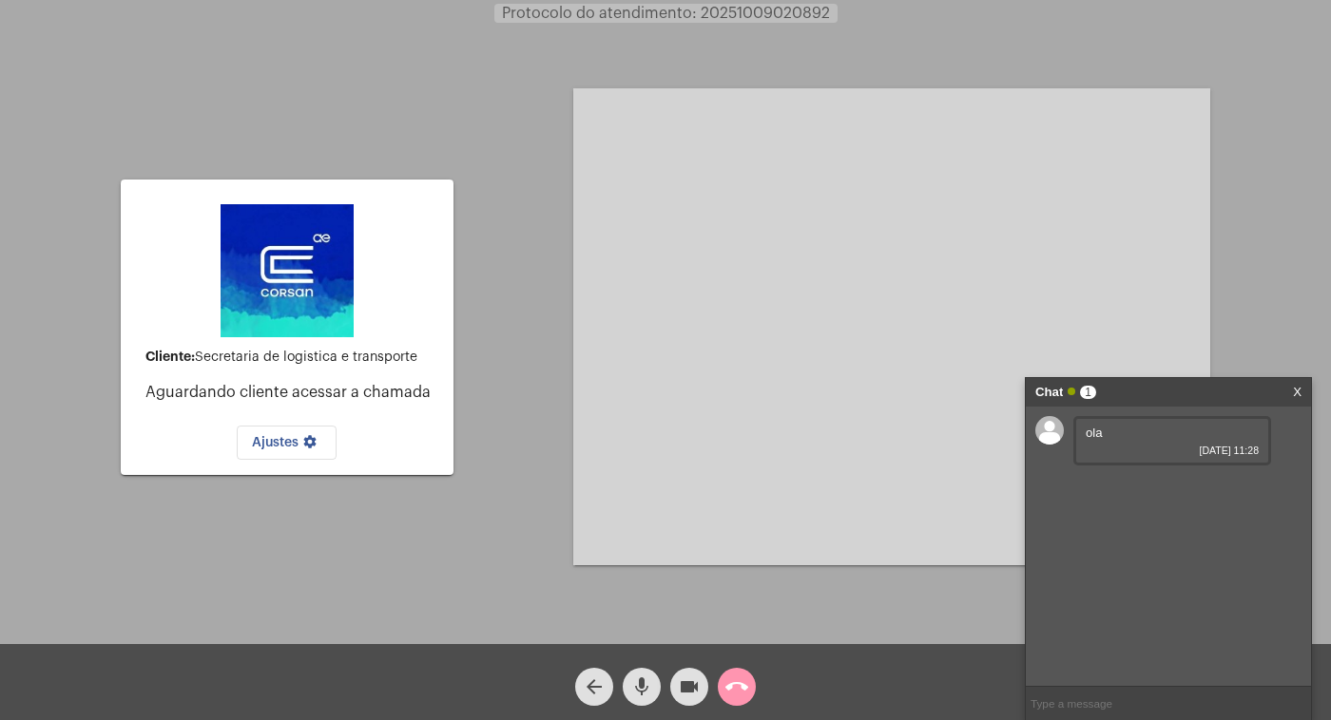
click at [1076, 699] on input "text" at bounding box center [1167, 703] width 285 height 33
type input "a"
click at [1069, 712] on input "caso não consiga atendimentp por [PERSON_NAME] chamada, pode entrar em contato …" at bounding box center [1167, 703] width 285 height 33
type input "caso não consiga atendimentp por video chamada, pode entrar em contato pelo chat"
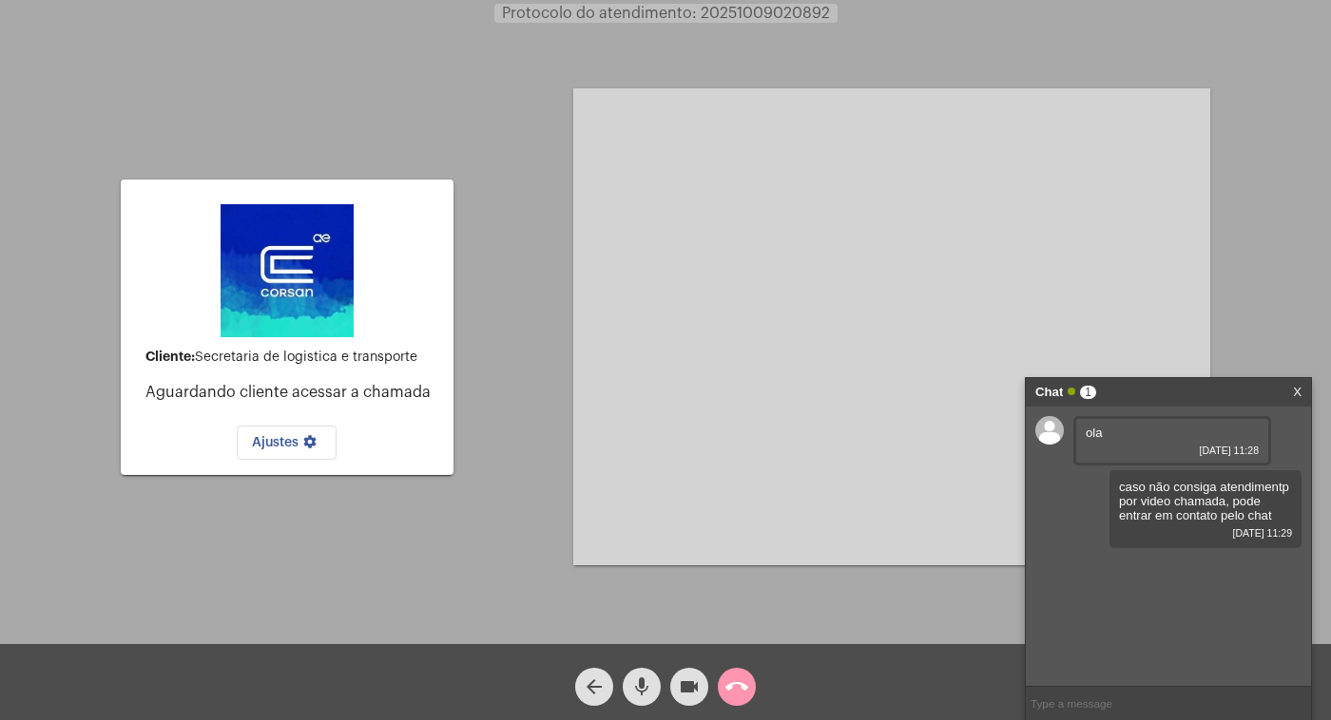
scroll to position [0, 0]
click at [742, 682] on mat-icon "call_end" at bounding box center [736, 687] width 23 height 23
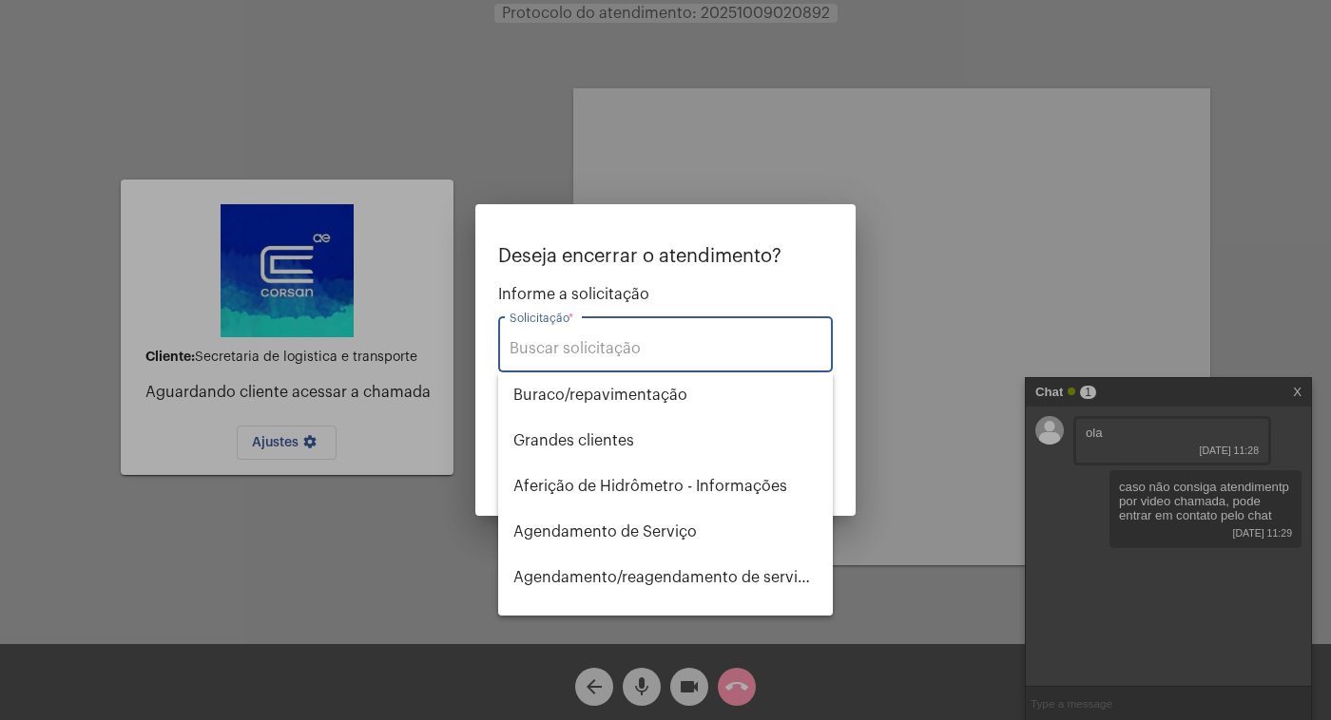
click at [684, 682] on div at bounding box center [665, 360] width 1331 height 720
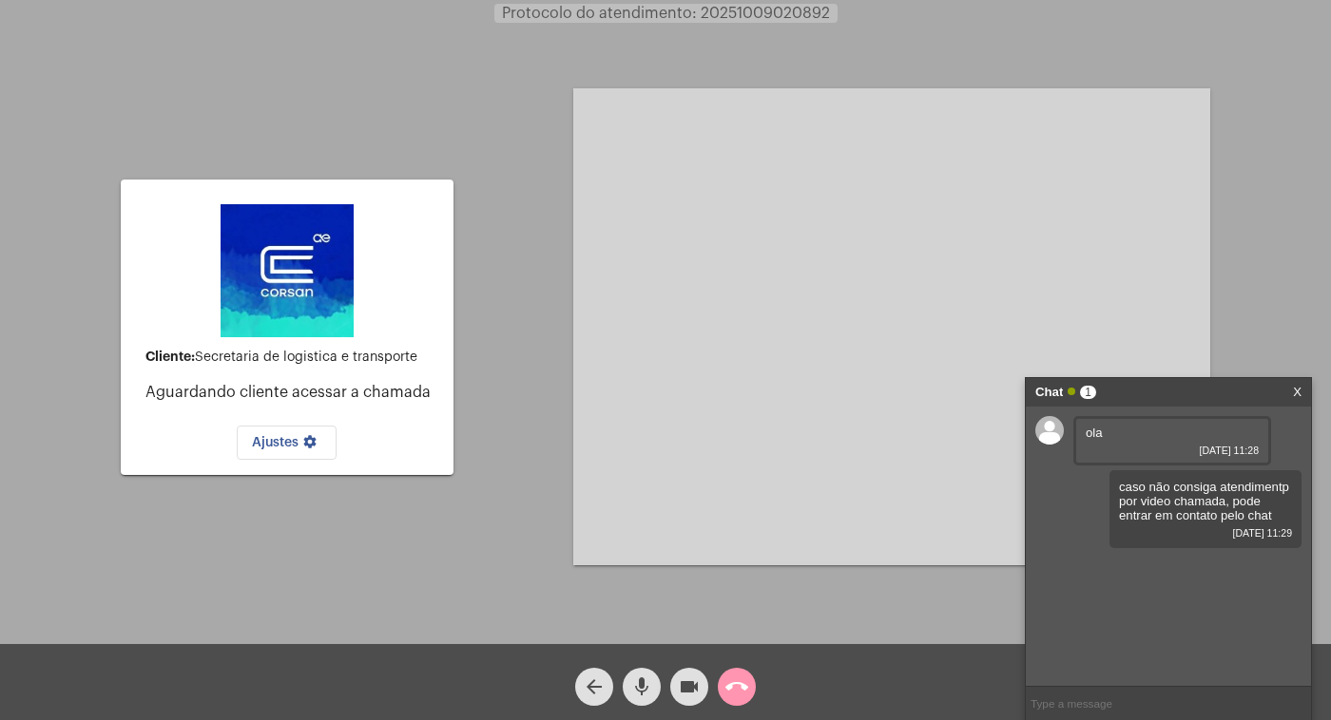
click at [739, 680] on mat-icon "call_end" at bounding box center [736, 687] width 23 height 23
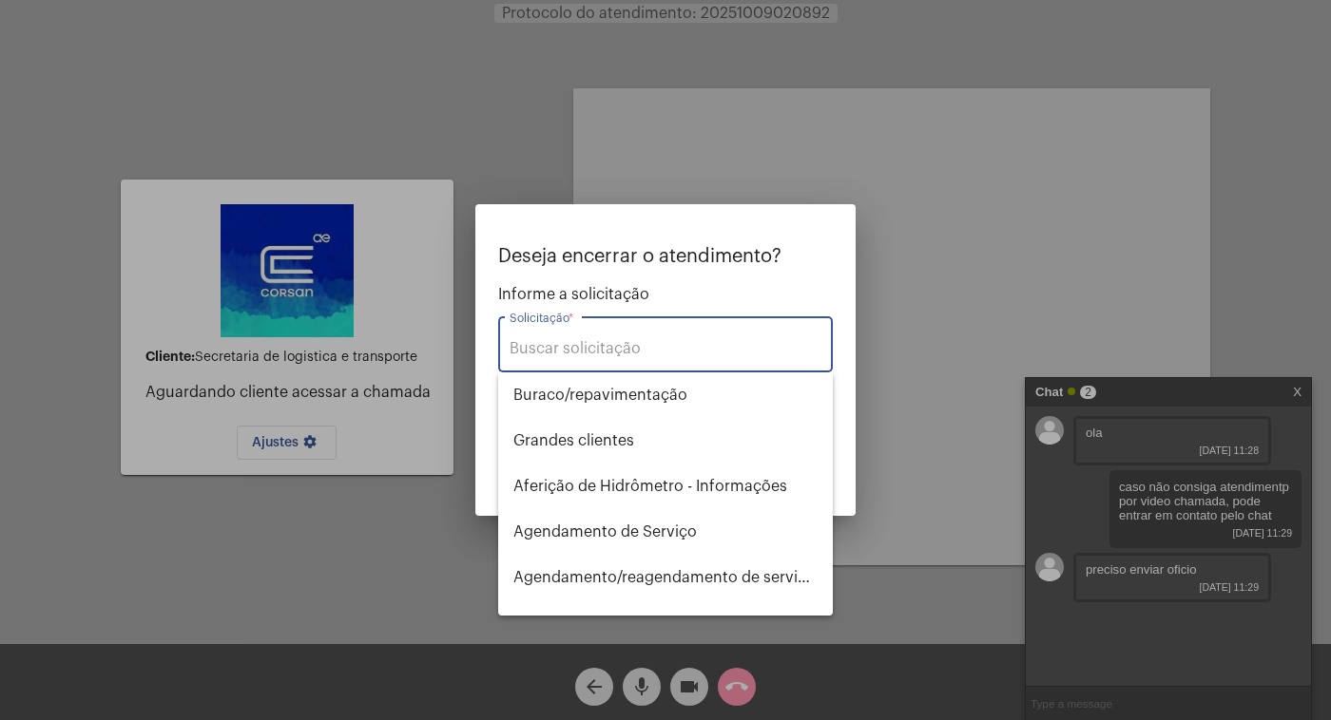
click at [569, 343] on input "Solicitação *" at bounding box center [665, 348] width 312 height 17
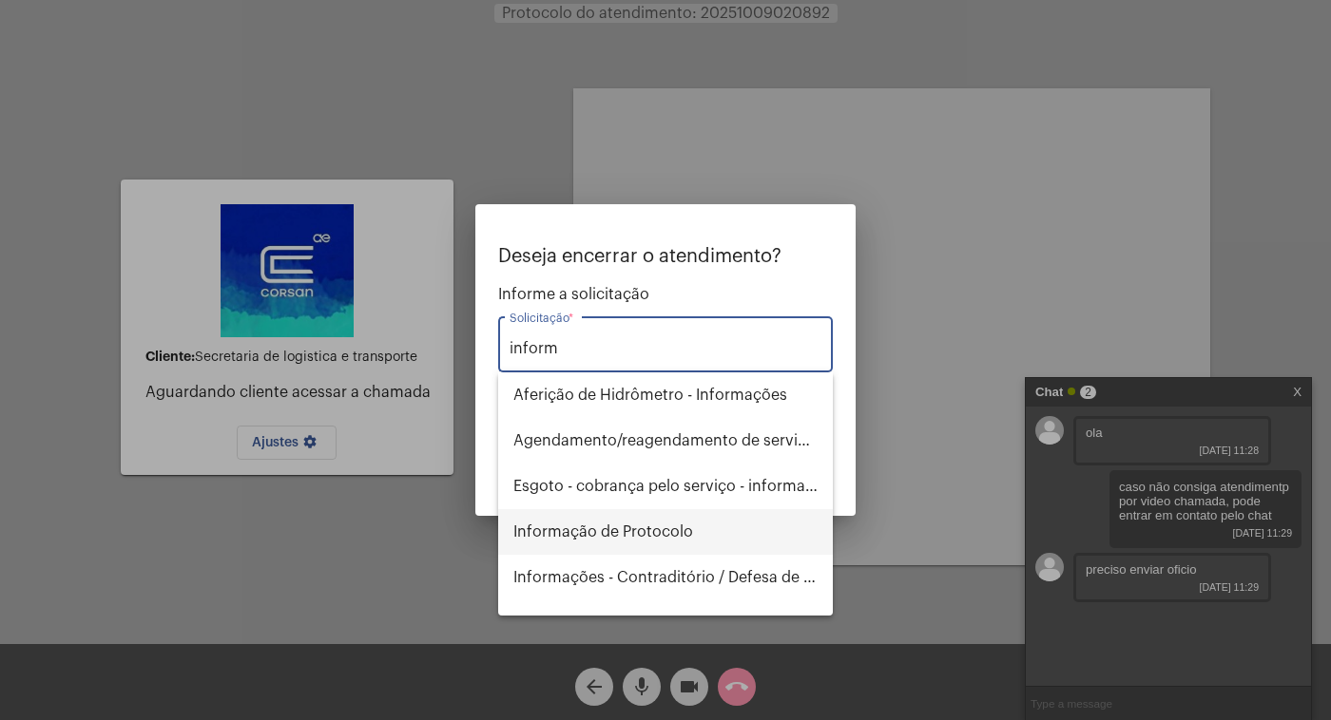
click at [608, 527] on span "Informação de Protocolo" at bounding box center [665, 532] width 304 height 46
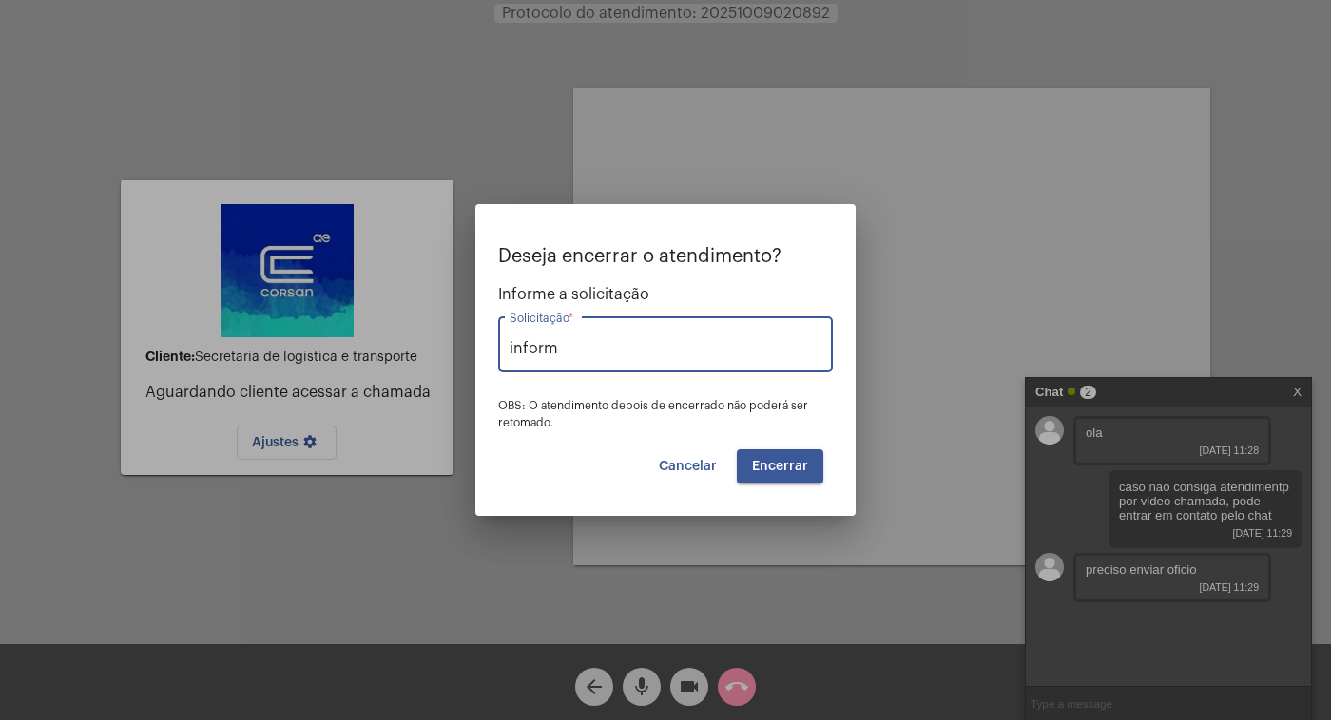
type input "Informação de Protocolo"
click at [813, 459] on button "Encerrar" at bounding box center [780, 467] width 86 height 34
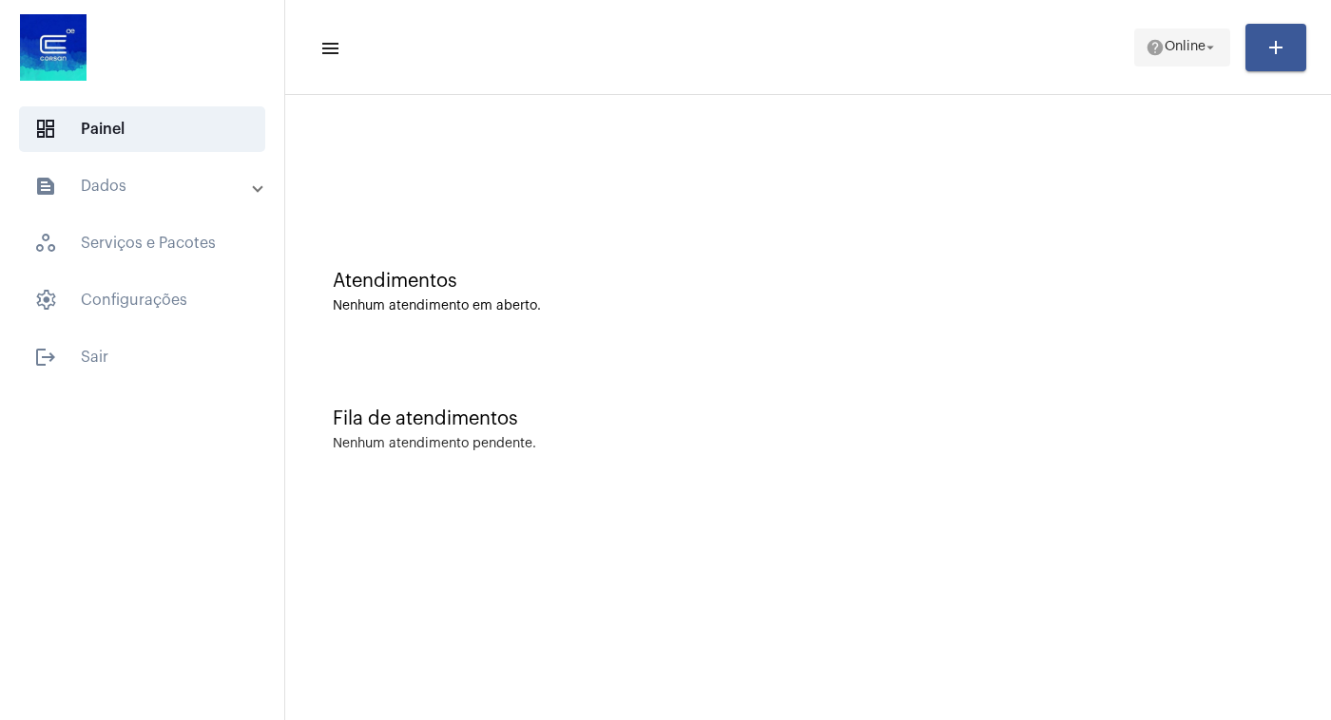
click at [1210, 40] on mat-icon "arrow_drop_down" at bounding box center [1209, 47] width 17 height 17
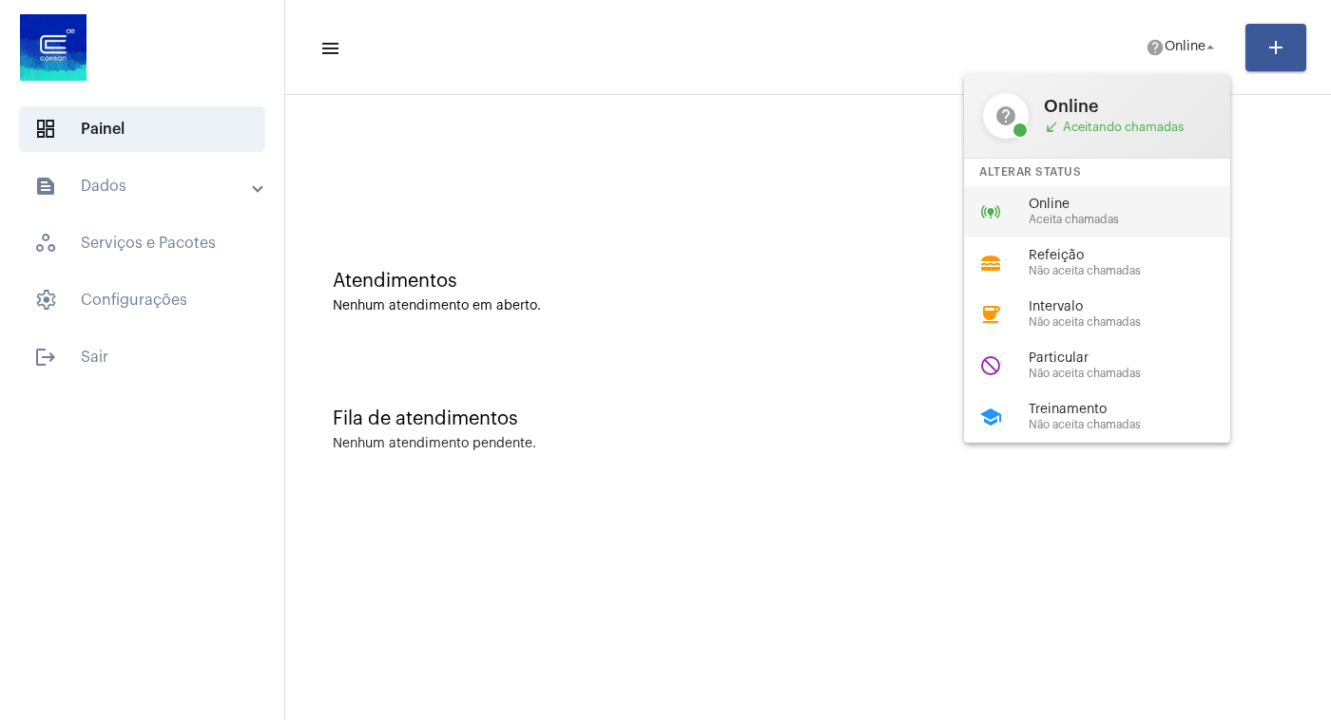
click at [1103, 225] on span "Aceita chamadas" at bounding box center [1136, 220] width 217 height 12
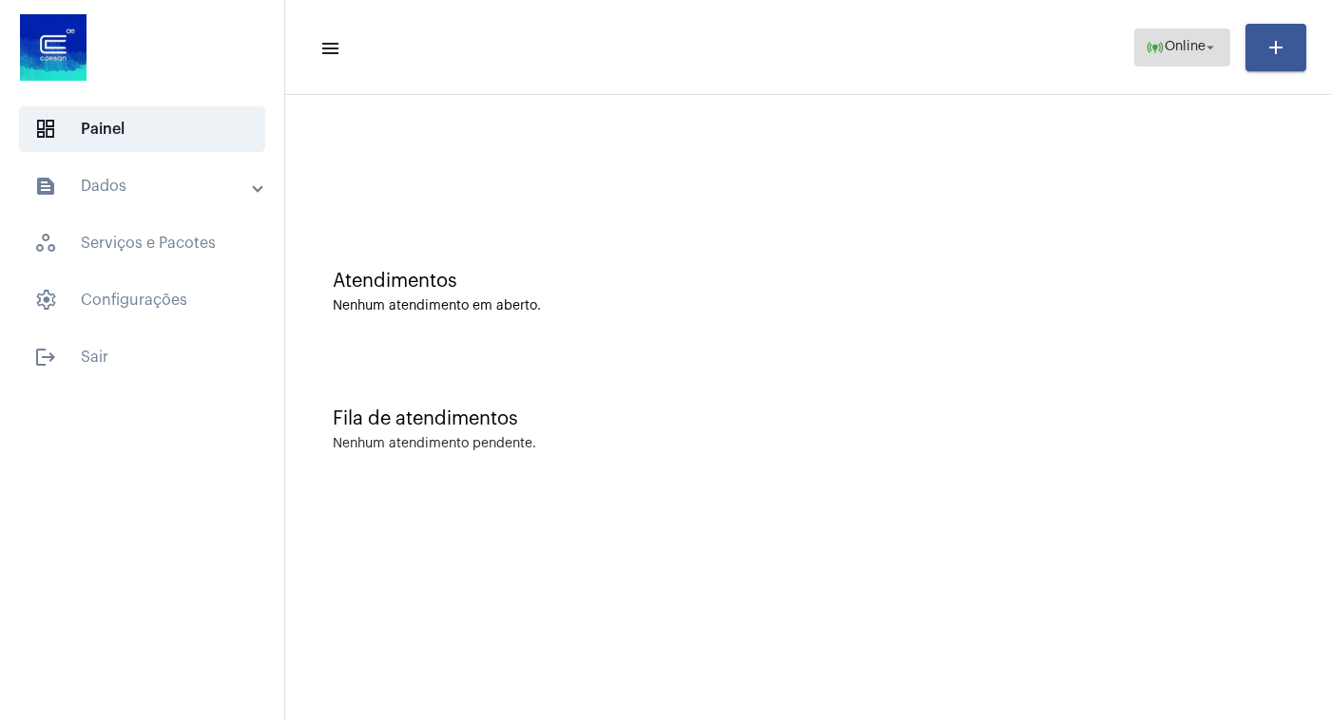
click at [1207, 48] on mat-icon "arrow_drop_down" at bounding box center [1209, 47] width 17 height 17
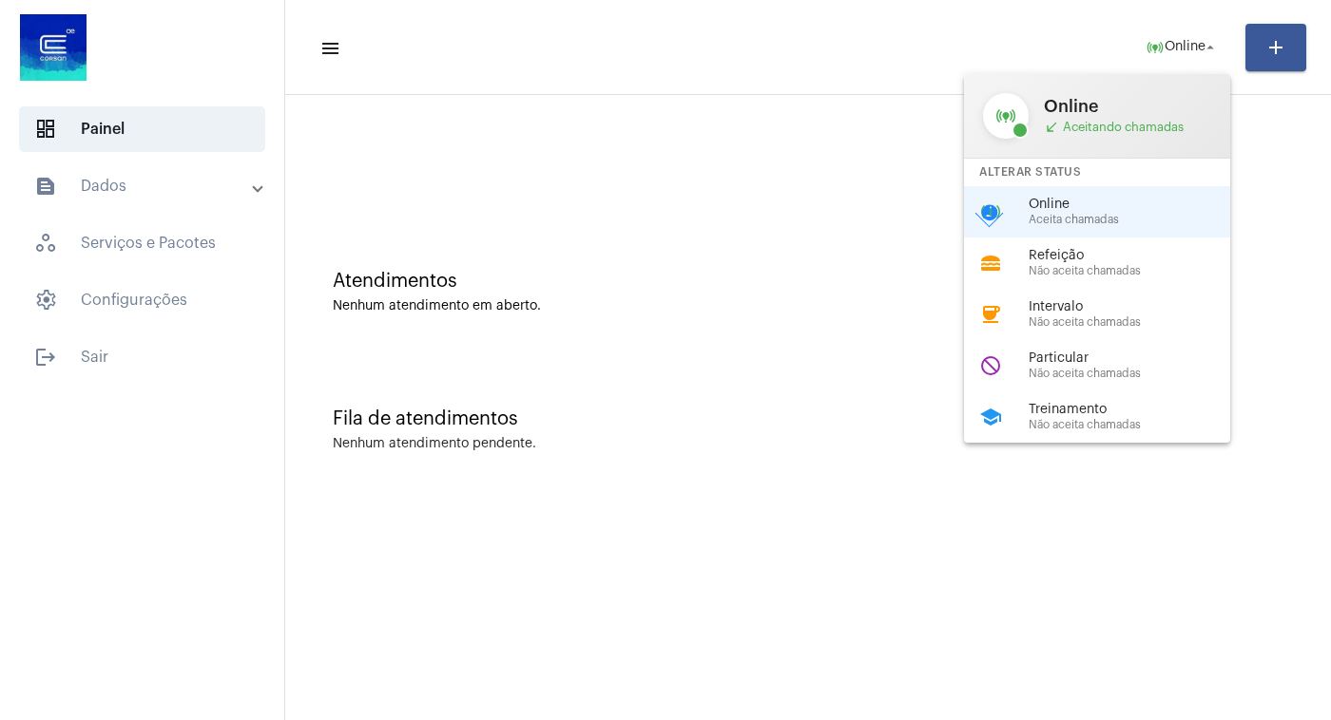
click at [1204, 45] on div at bounding box center [665, 360] width 1331 height 720
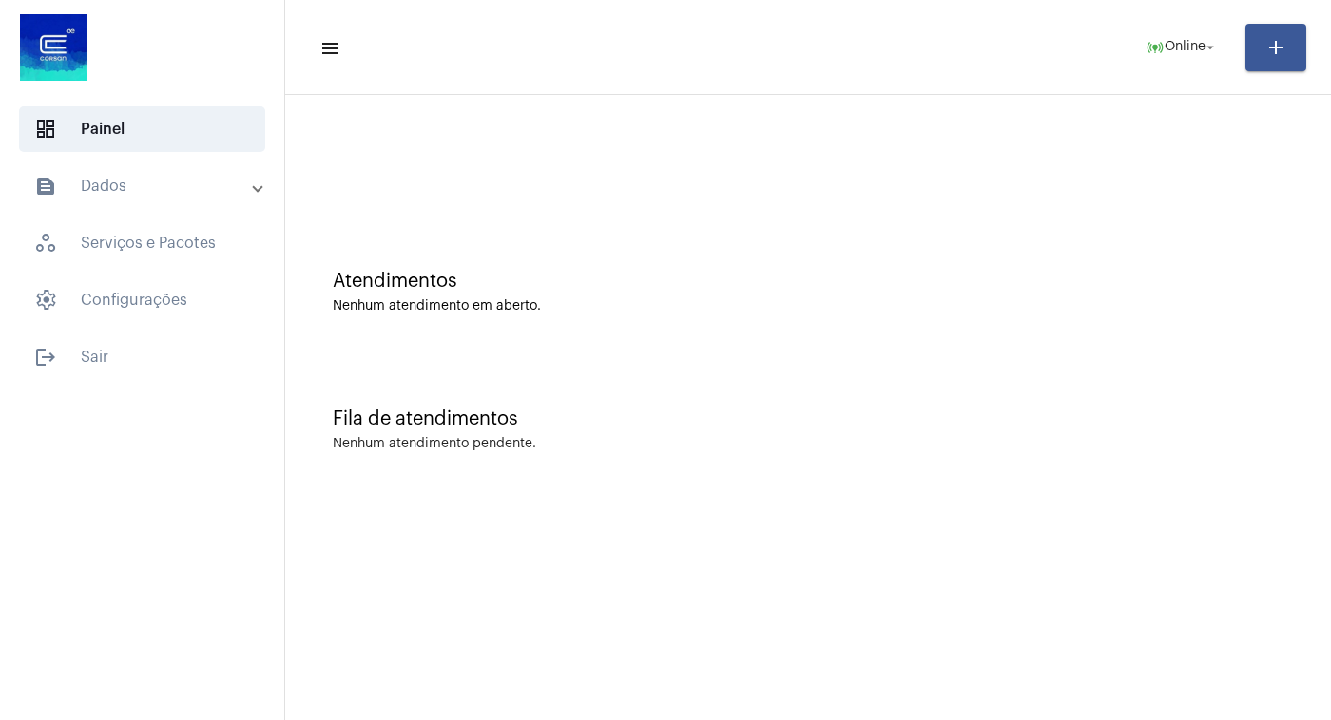
click at [1204, 45] on mat-icon "arrow_drop_down" at bounding box center [1209, 47] width 17 height 17
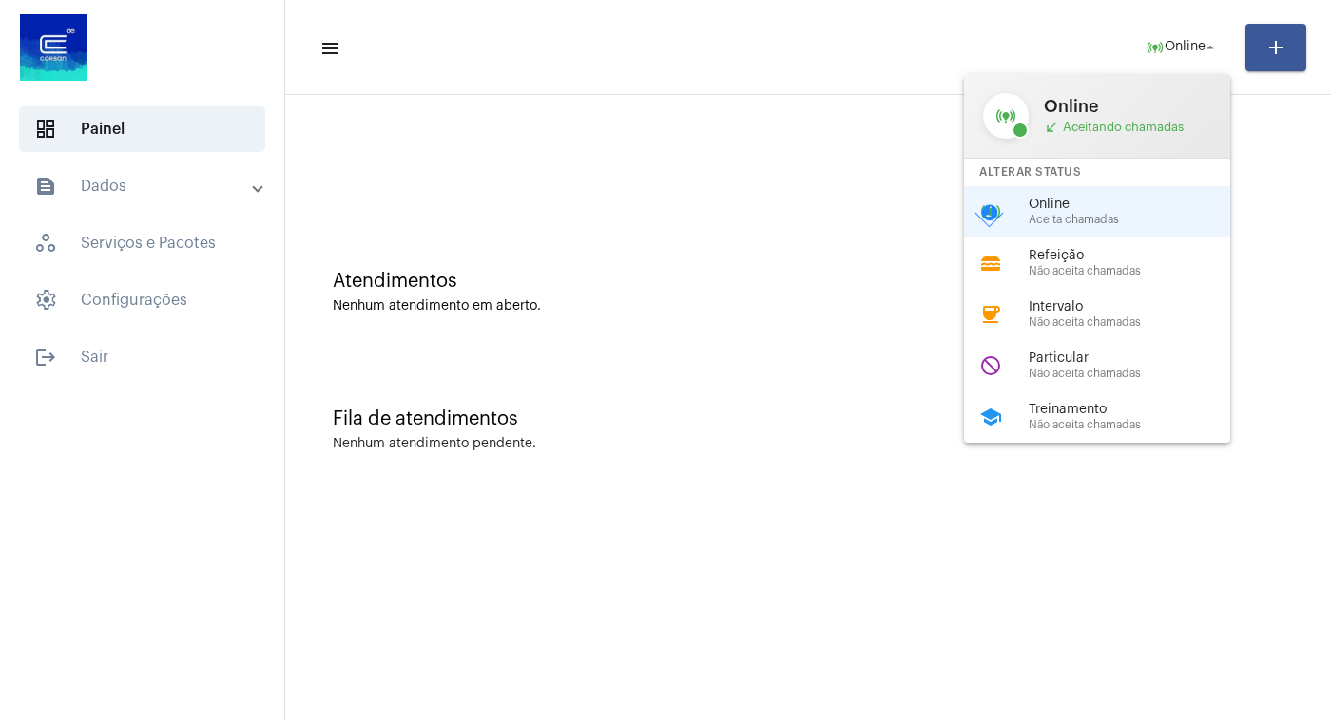
click at [1213, 40] on div at bounding box center [665, 360] width 1331 height 720
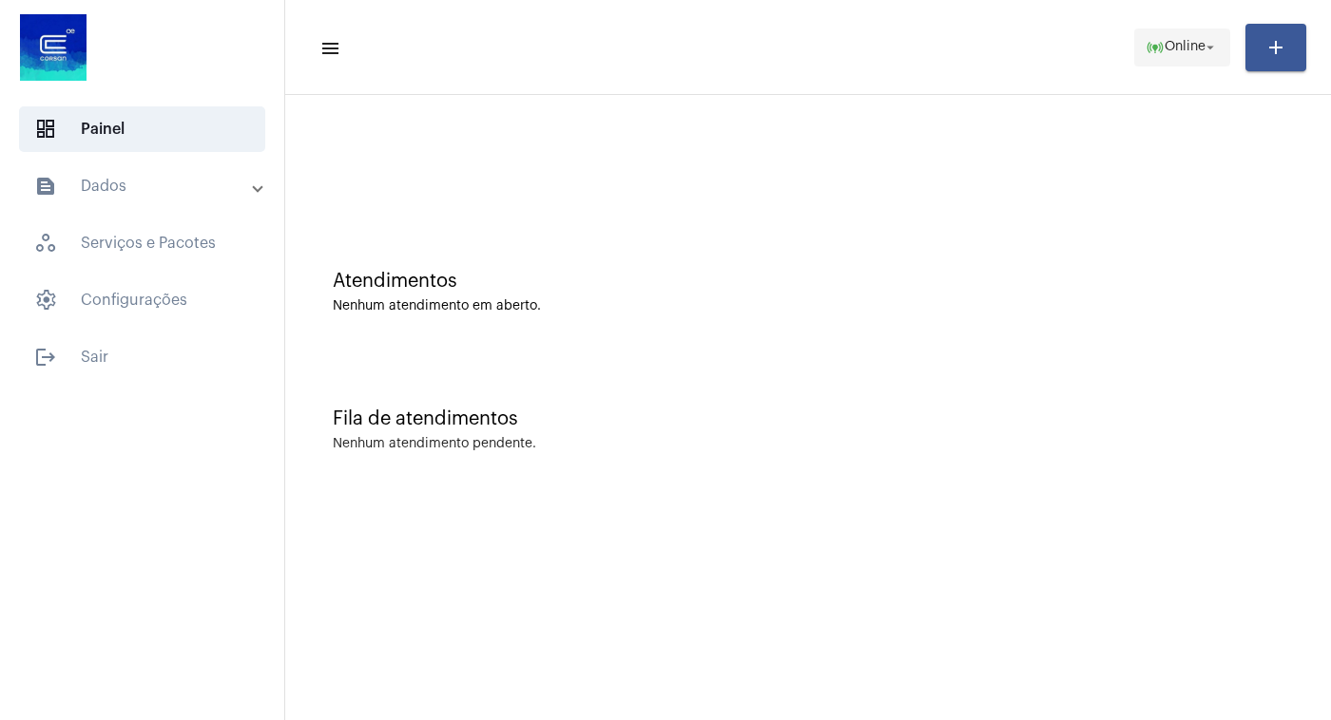
click at [1214, 48] on mat-icon "arrow_drop_down" at bounding box center [1209, 47] width 17 height 17
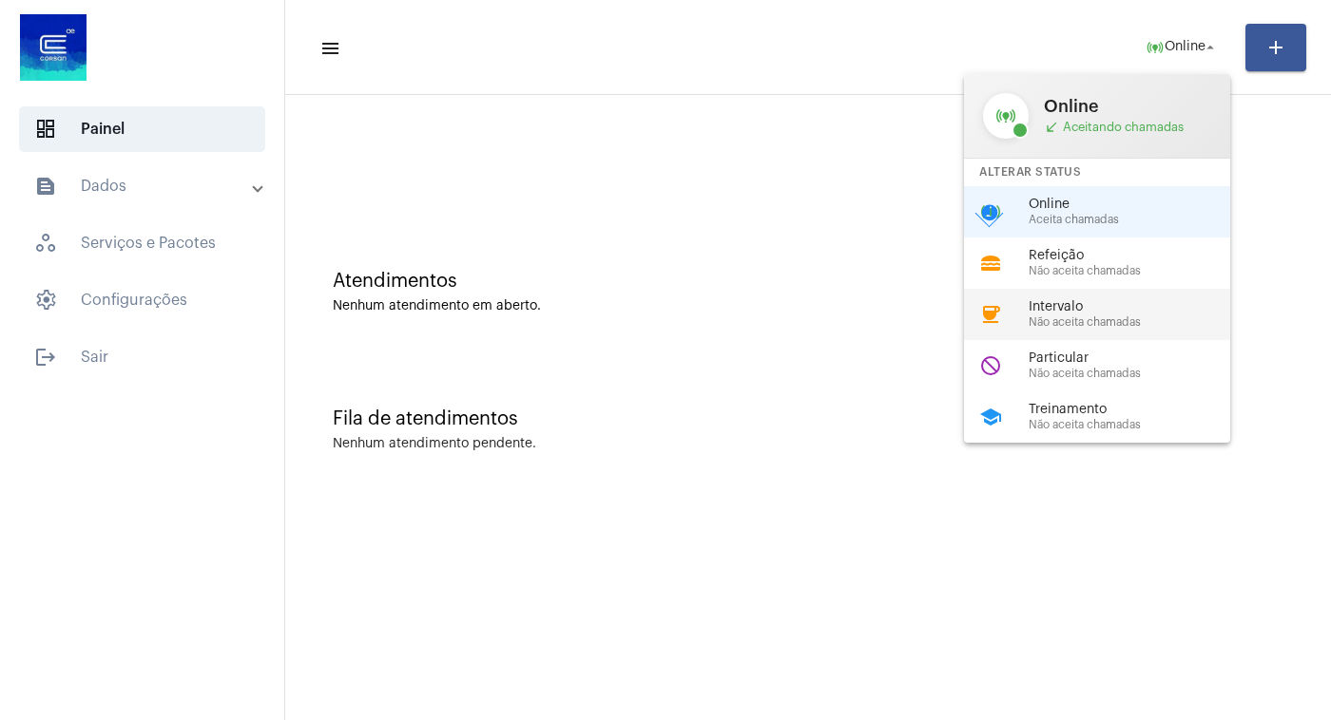
click at [1110, 315] on span "Intervalo" at bounding box center [1136, 307] width 217 height 14
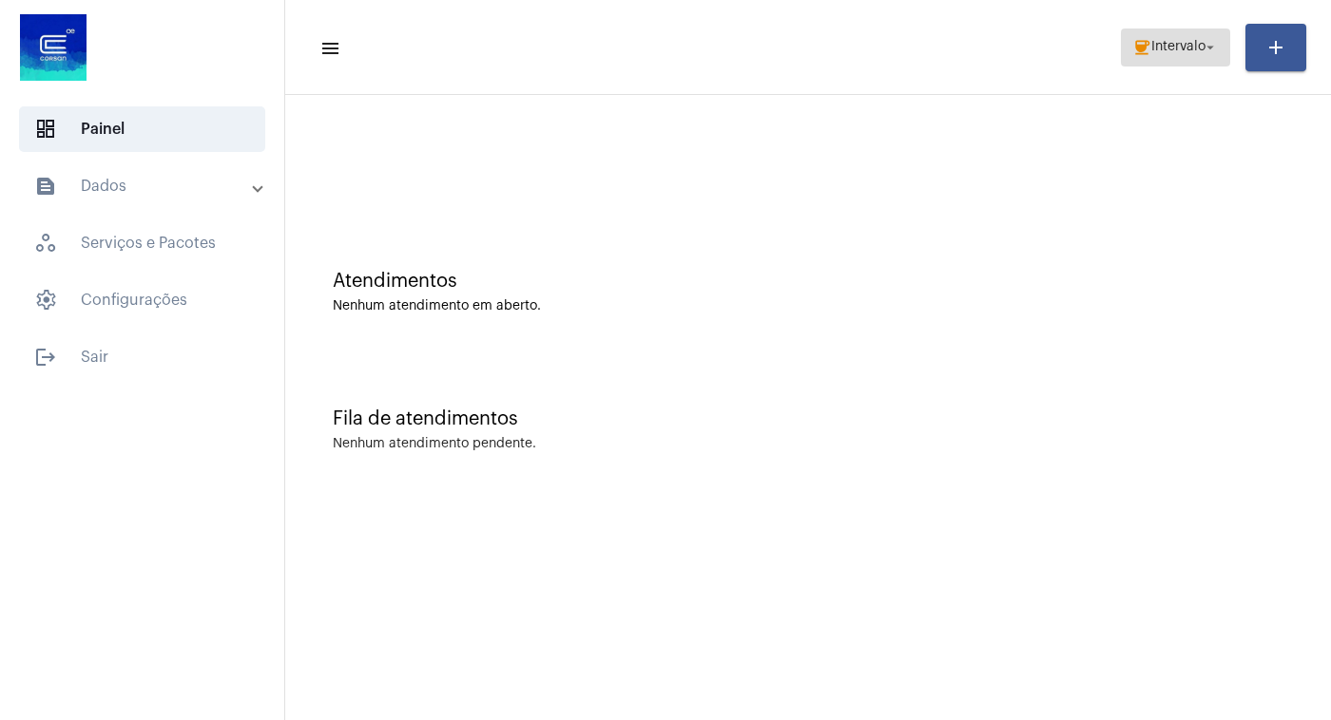
click at [1217, 48] on mat-icon "arrow_drop_down" at bounding box center [1209, 47] width 17 height 17
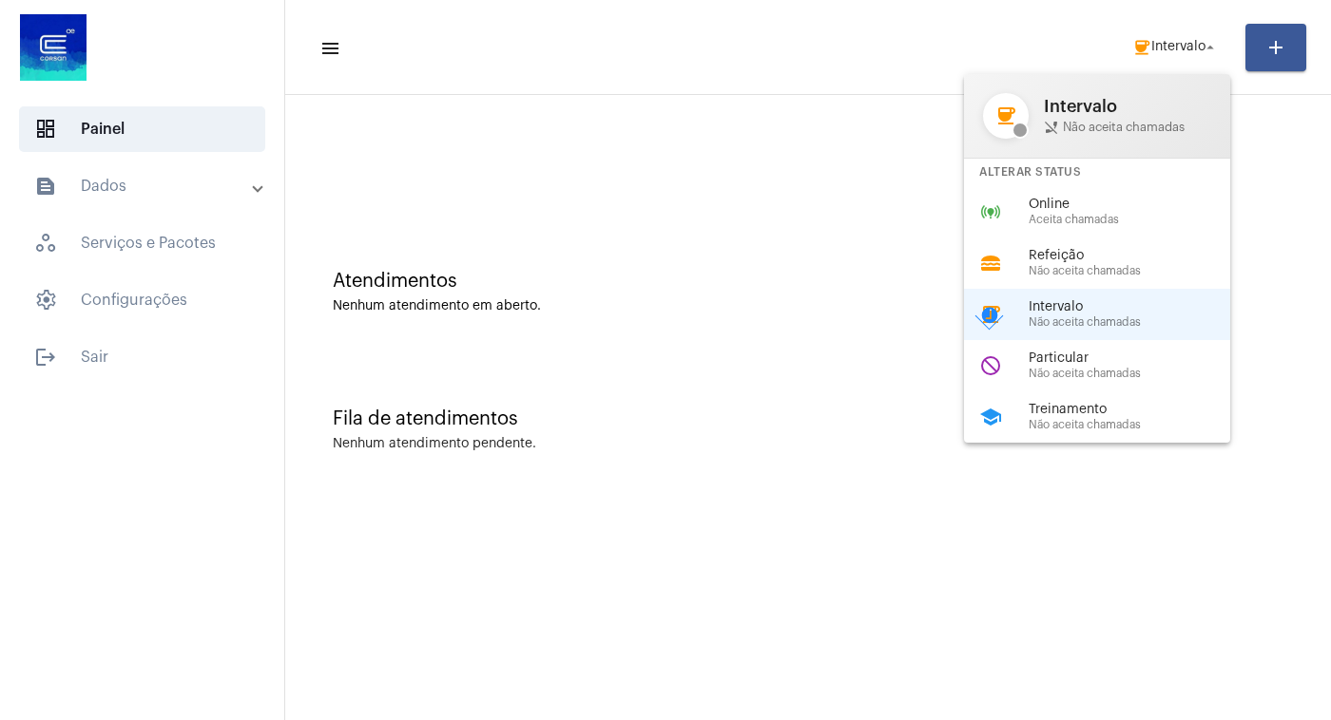
click at [871, 194] on div at bounding box center [665, 360] width 1331 height 720
